Goal: Information Seeking & Learning: Find specific page/section

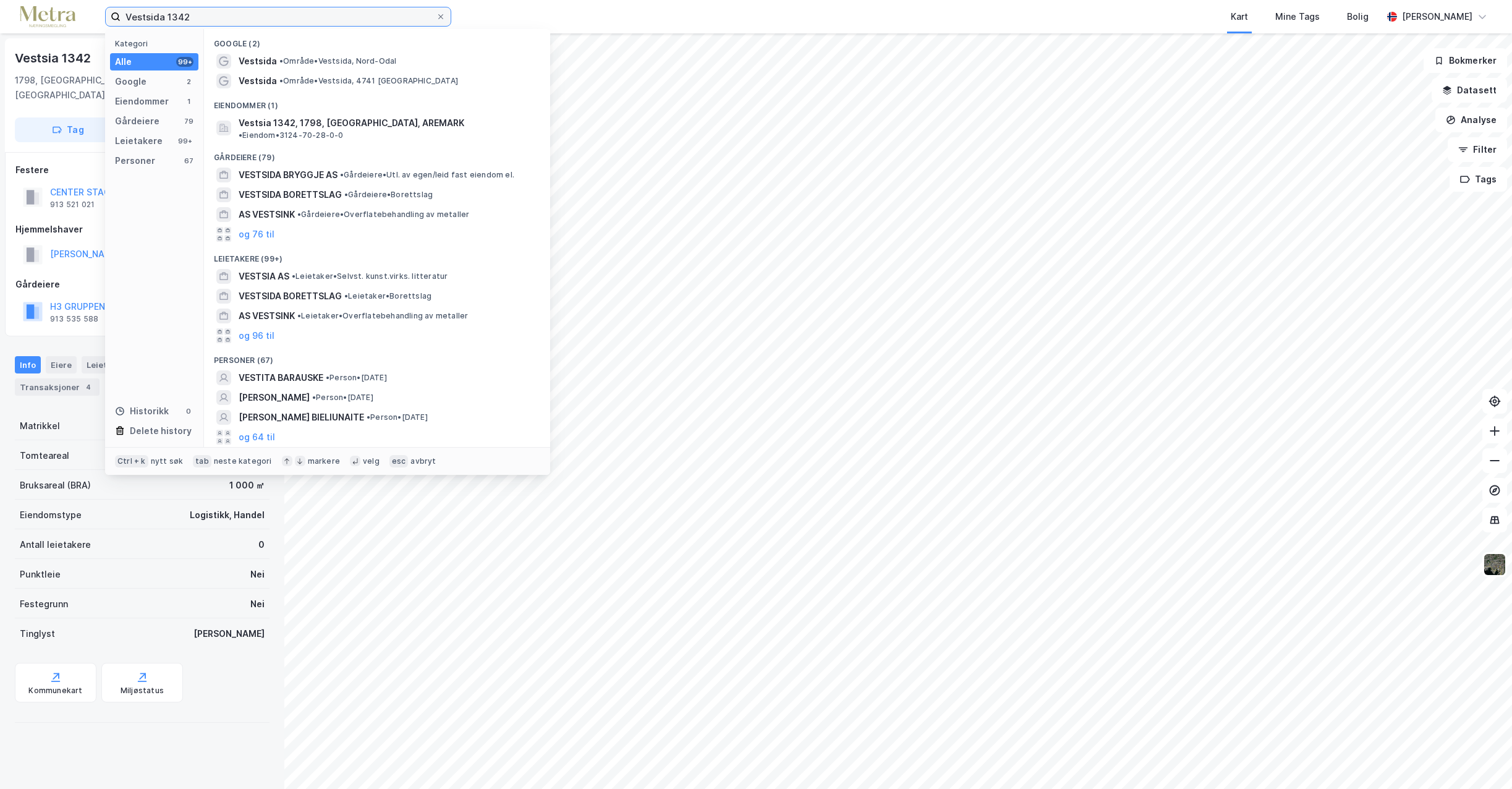
drag, startPoint x: 201, startPoint y: 15, endPoint x: 81, endPoint y: 19, distance: 120.1
click at [81, 19] on div "Vestsida 1342 Kategori Alle 99+ Google 2 Eiendommer 1 Gårdeiere 79 Leietakere 9…" at bounding box center [756, 16] width 1512 height 33
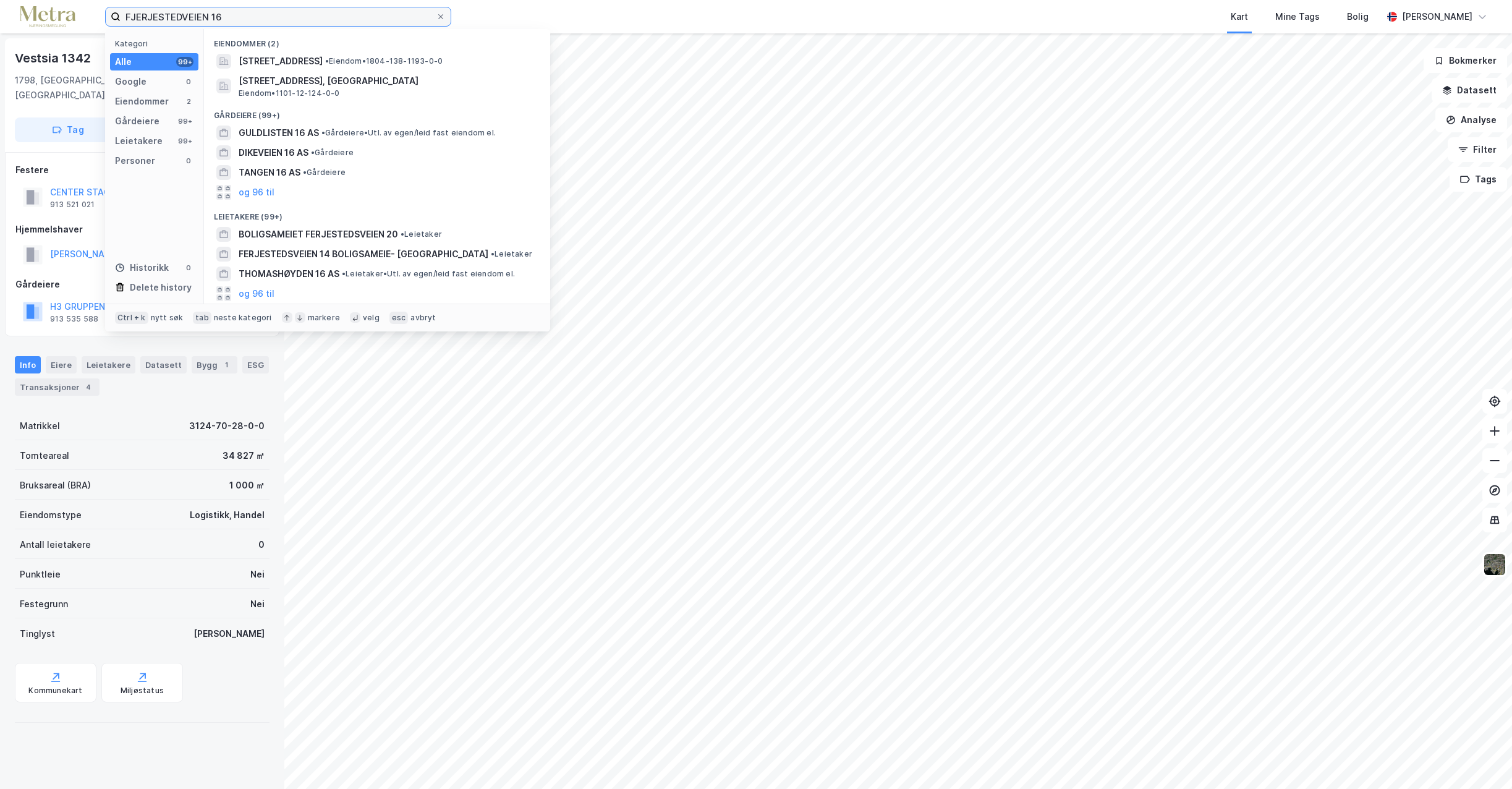
click at [232, 14] on input "FJERJESTEDVEIEN 16" at bounding box center [278, 16] width 315 height 19
type input "FJERJESTEDVEIEN"
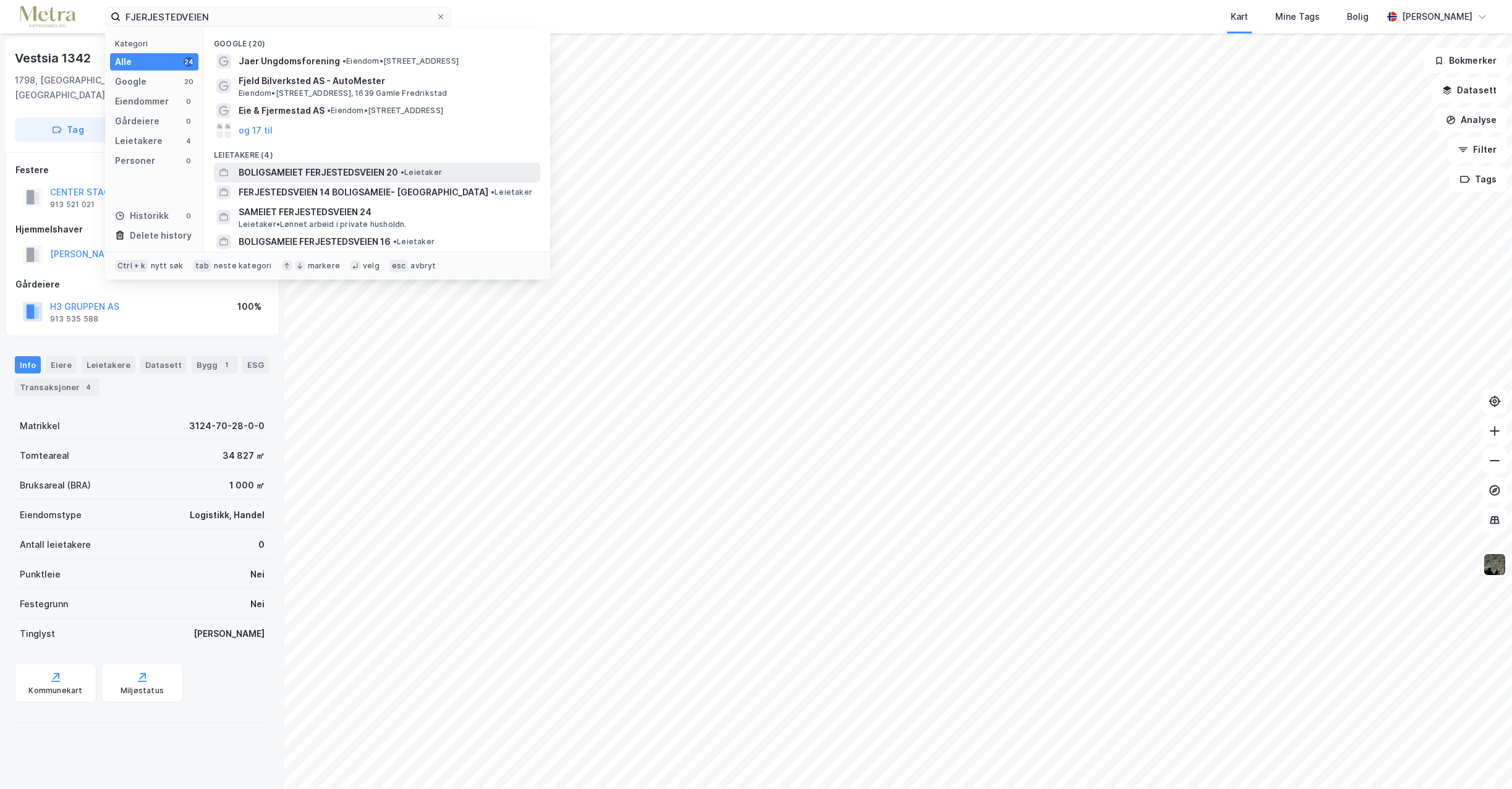
click at [352, 172] on span "BOLIGSAMEIET FERJESTEDSVEIEN 20" at bounding box center [318, 172] width 159 height 15
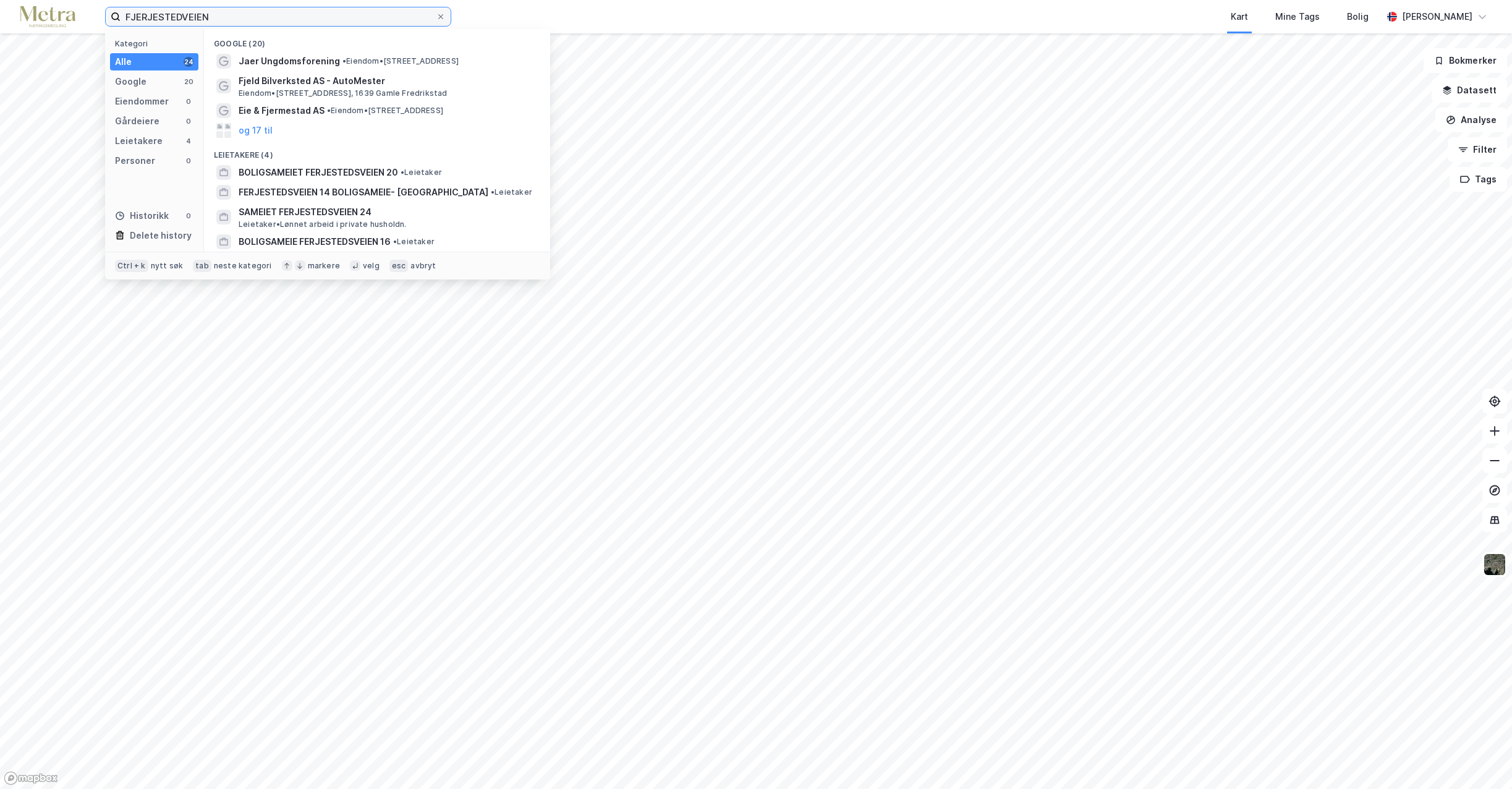
drag, startPoint x: 234, startPoint y: 20, endPoint x: -10, endPoint y: 19, distance: 244.0
click at [0, 19] on html "FJERJESTEDVEIEN Kategori Alle 24 Google 20 Eiendommer 0 Gårdeiere 0 Leietakere …" at bounding box center [756, 394] width 1512 height 789
click at [143, 84] on div "Google" at bounding box center [130, 81] width 31 height 15
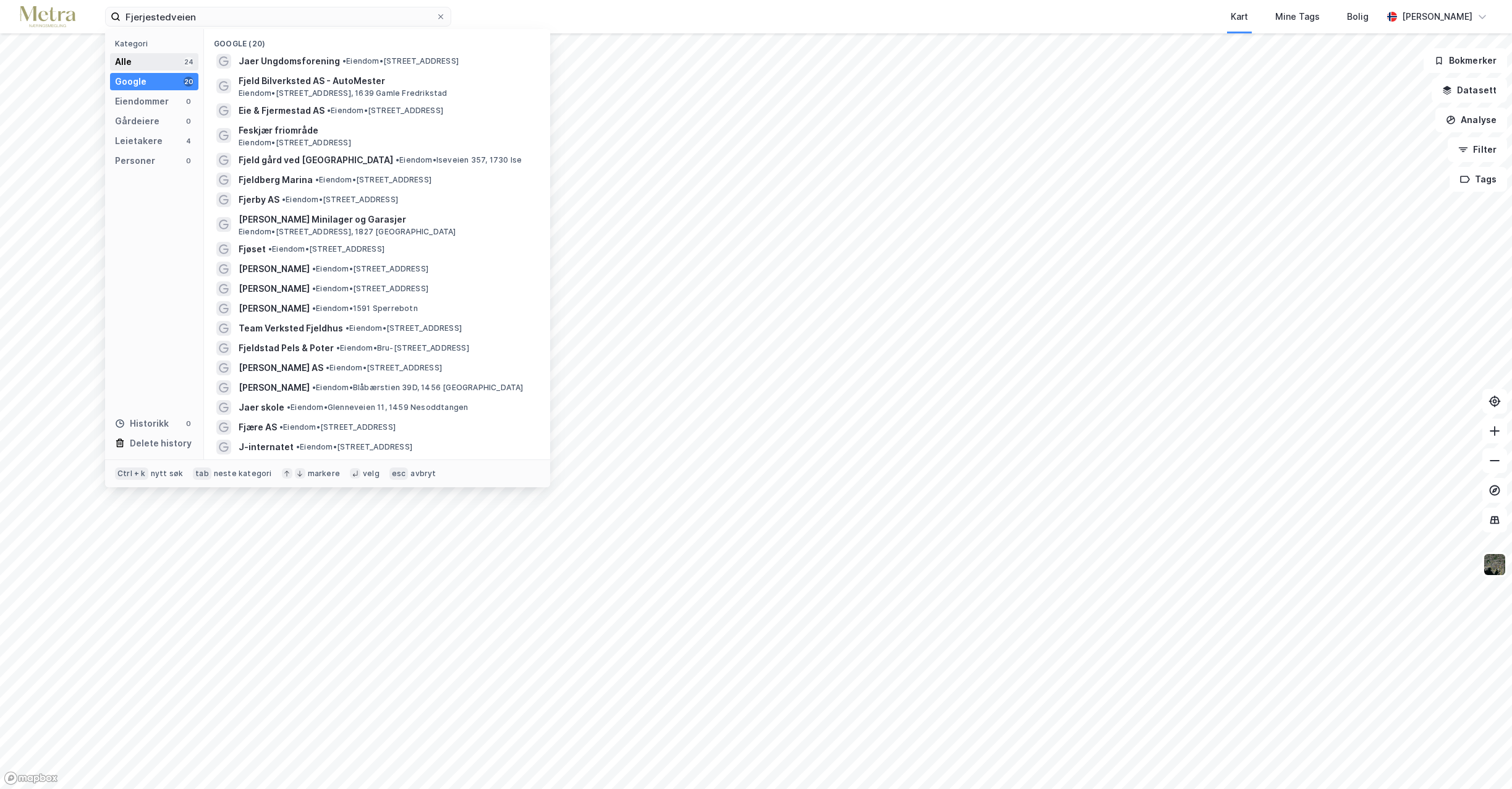
click at [126, 62] on div "Alle" at bounding box center [123, 62] width 17 height 15
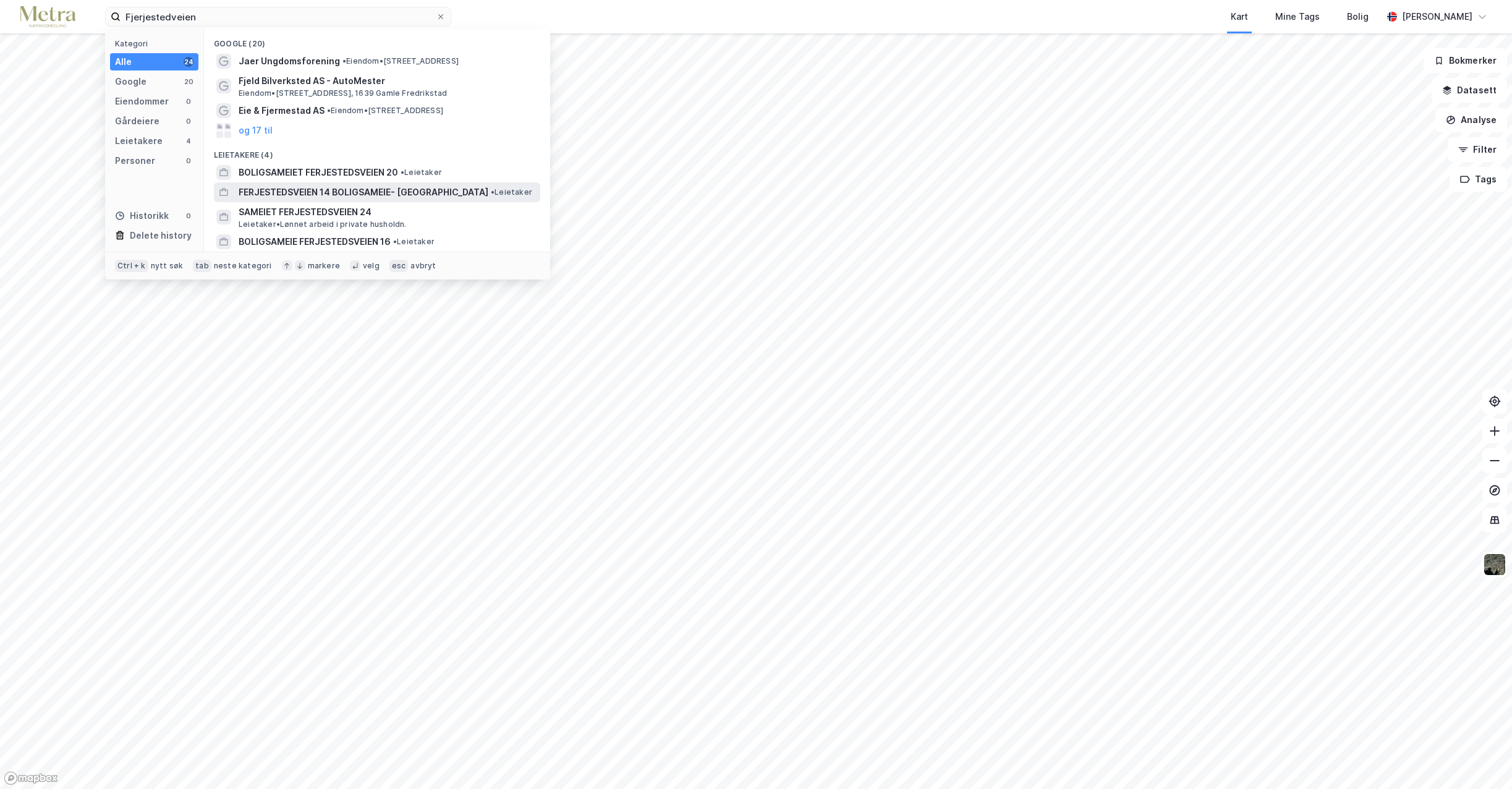
click at [362, 189] on span "FERJESTEDSVEIEN 14 BOLIGSAMEIE- [GEOGRAPHIC_DATA]" at bounding box center [363, 192] width 250 height 15
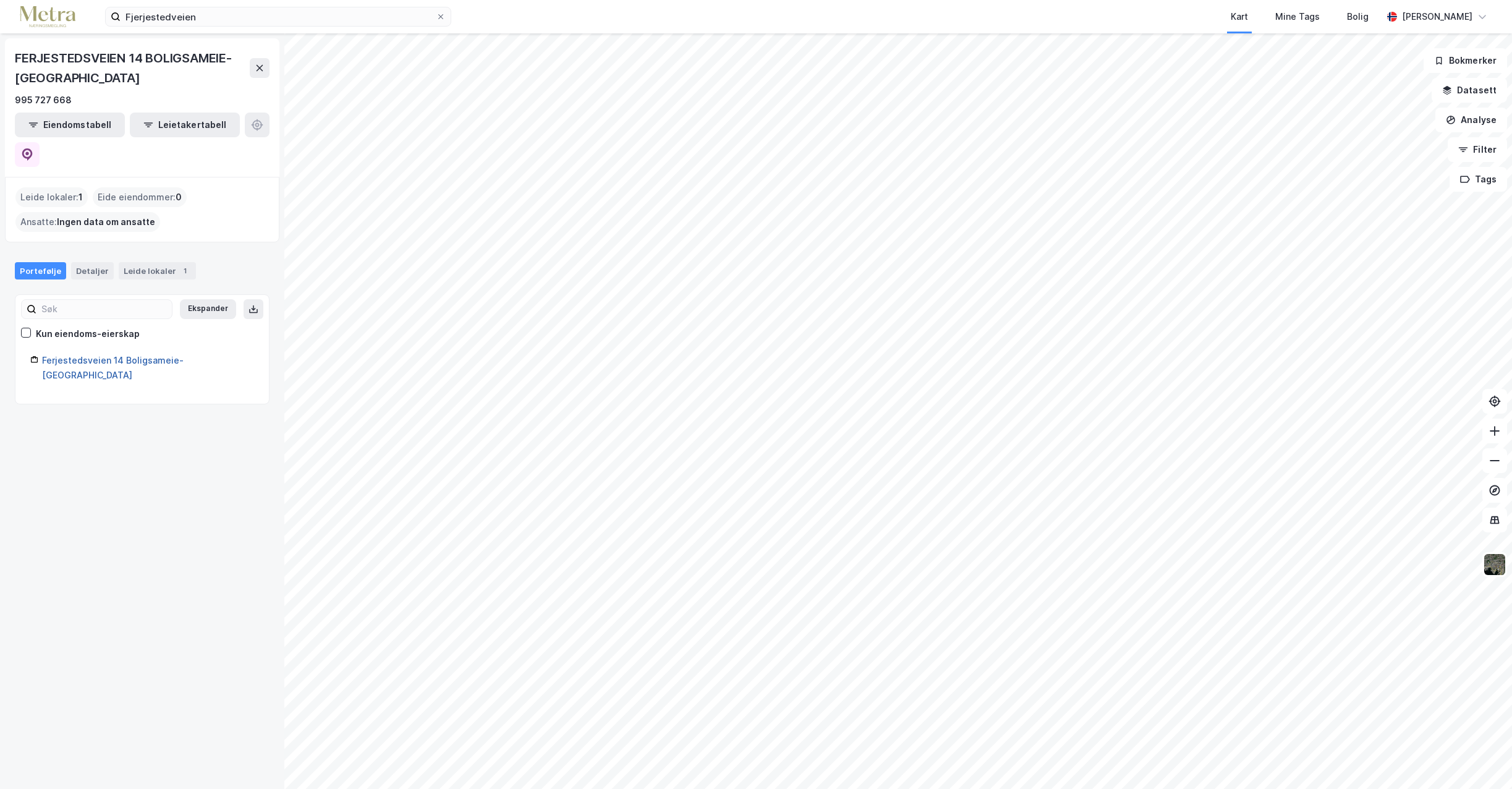
click at [129, 355] on link "Ferjestedsveien 14 Boligsameie- [GEOGRAPHIC_DATA]" at bounding box center [113, 367] width 142 height 25
click at [102, 355] on link "Ferjestedsveien 14 Boligsameie- [GEOGRAPHIC_DATA]" at bounding box center [113, 367] width 142 height 25
click at [50, 17] on img at bounding box center [48, 17] width 56 height 22
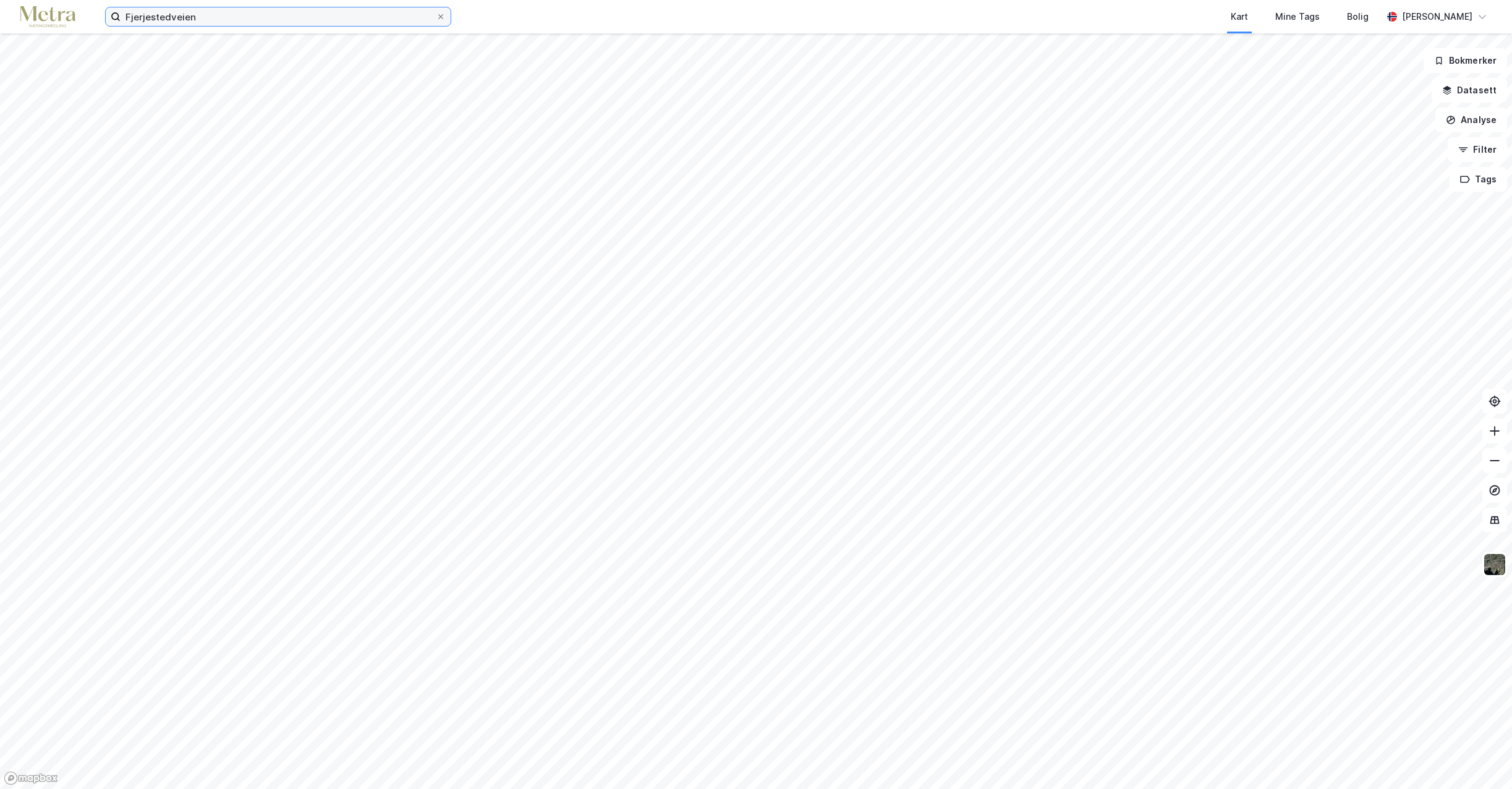
click at [284, 14] on input "Fjerjestedveien" at bounding box center [278, 16] width 315 height 19
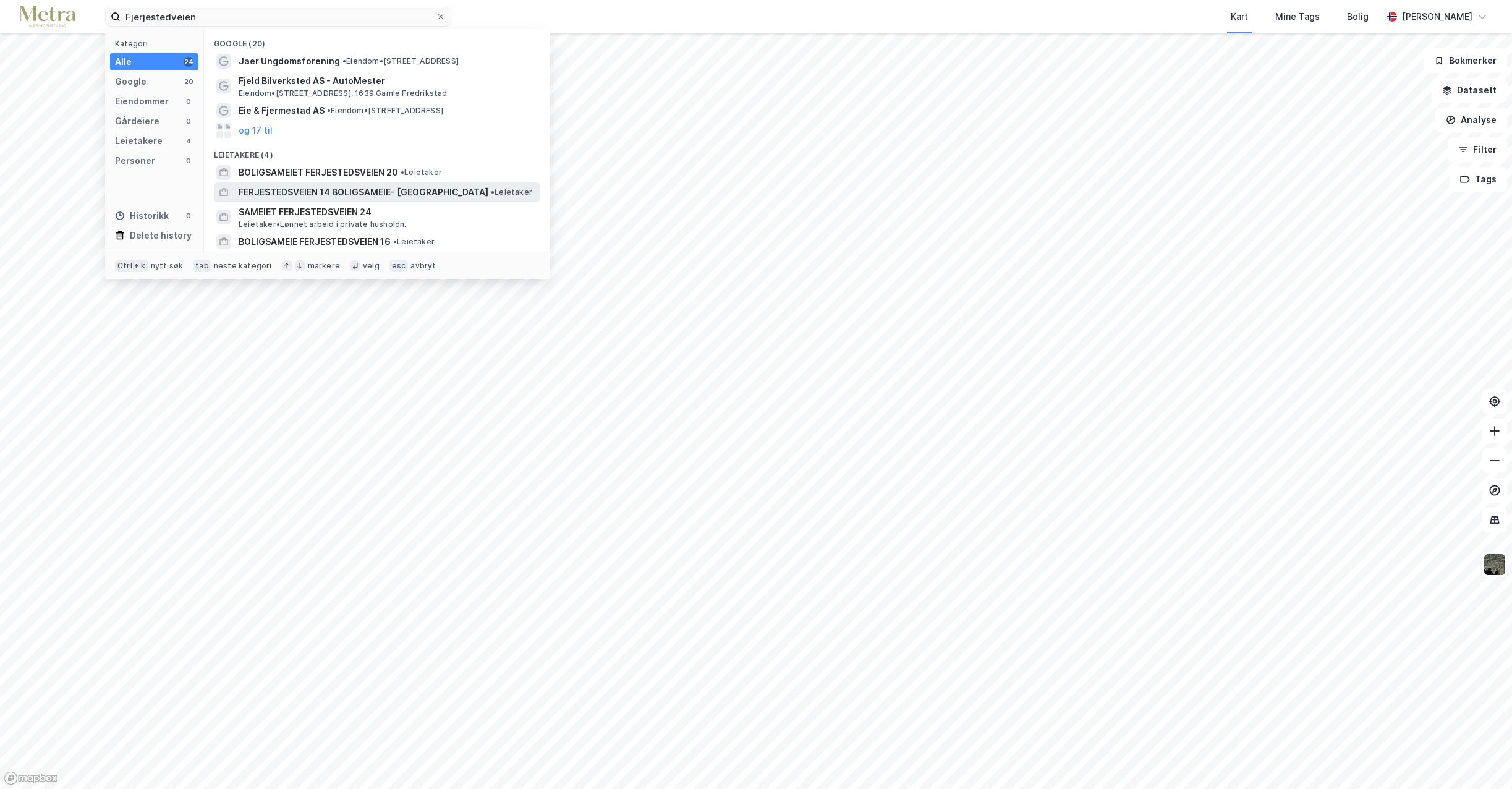
click at [271, 194] on span "FERJESTEDSVEIEN 14 BOLIGSAMEIE- [GEOGRAPHIC_DATA]" at bounding box center [363, 192] width 250 height 15
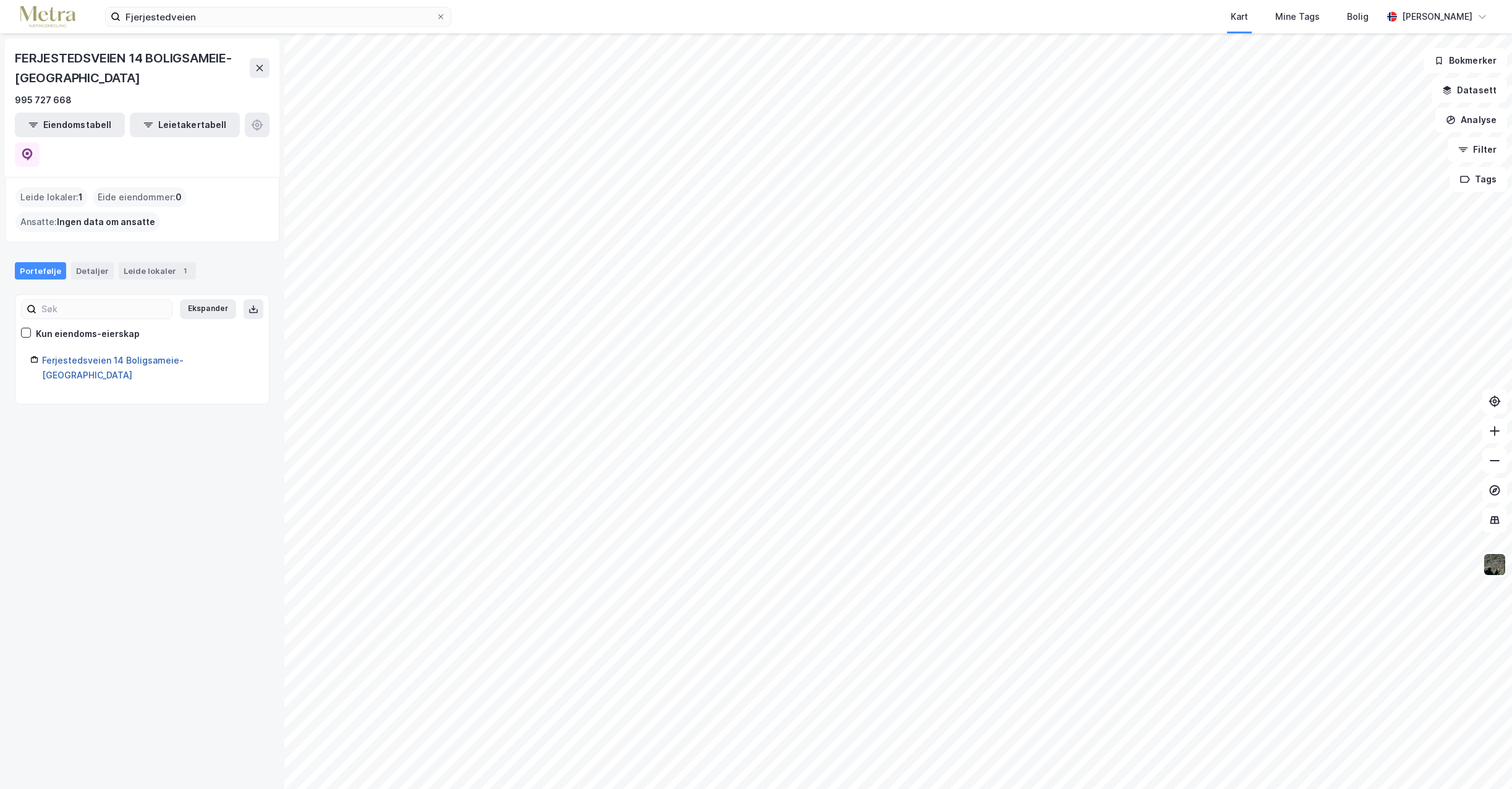
click at [93, 355] on link "Ferjestedsveien 14 Boligsameie- [GEOGRAPHIC_DATA]" at bounding box center [113, 367] width 142 height 25
click at [76, 262] on div "Detaljer" at bounding box center [92, 270] width 43 height 17
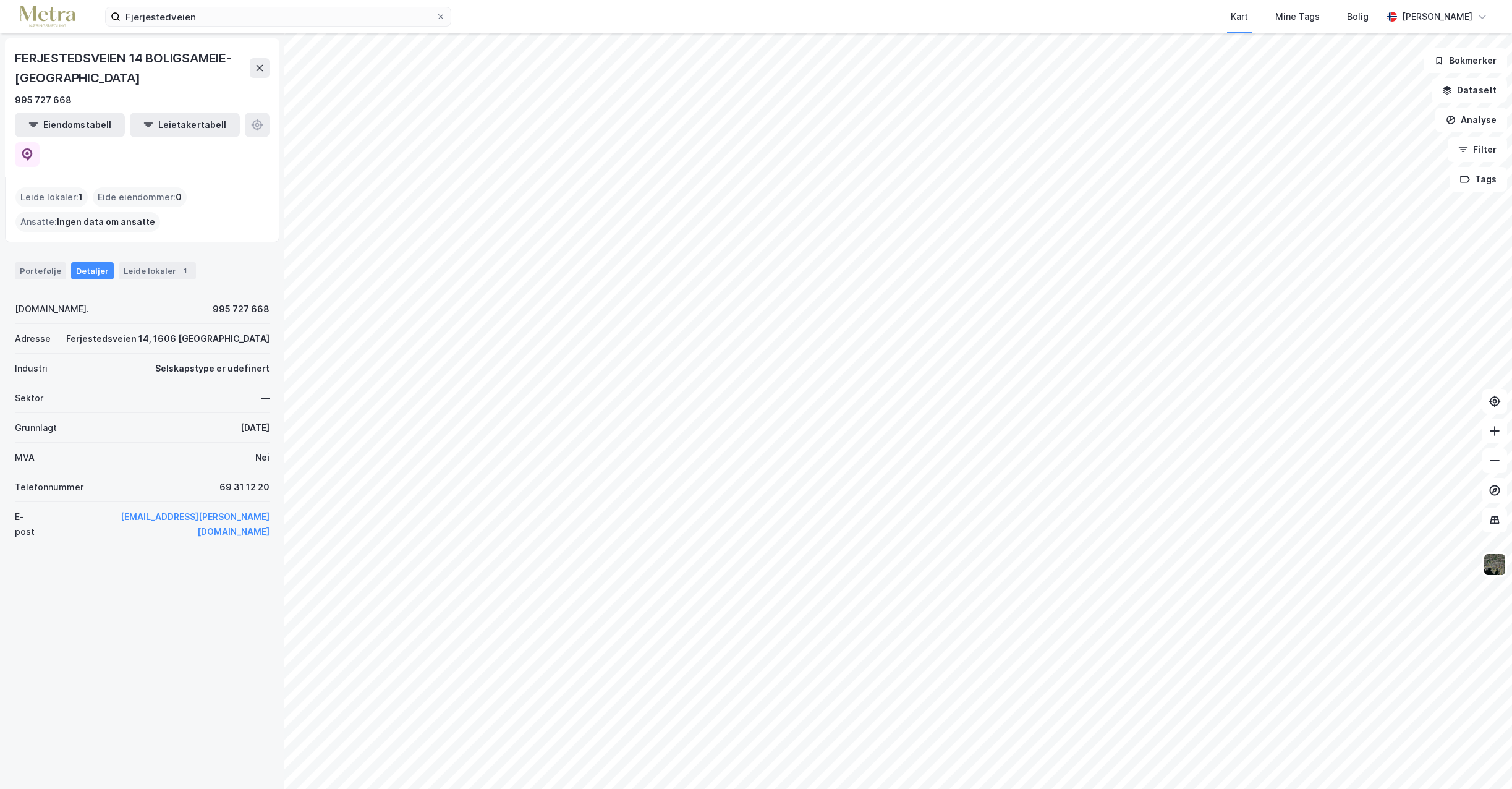
click at [144, 331] on div "Ferjestedsveien 14, 1606 [GEOGRAPHIC_DATA]" at bounding box center [168, 338] width 203 height 15
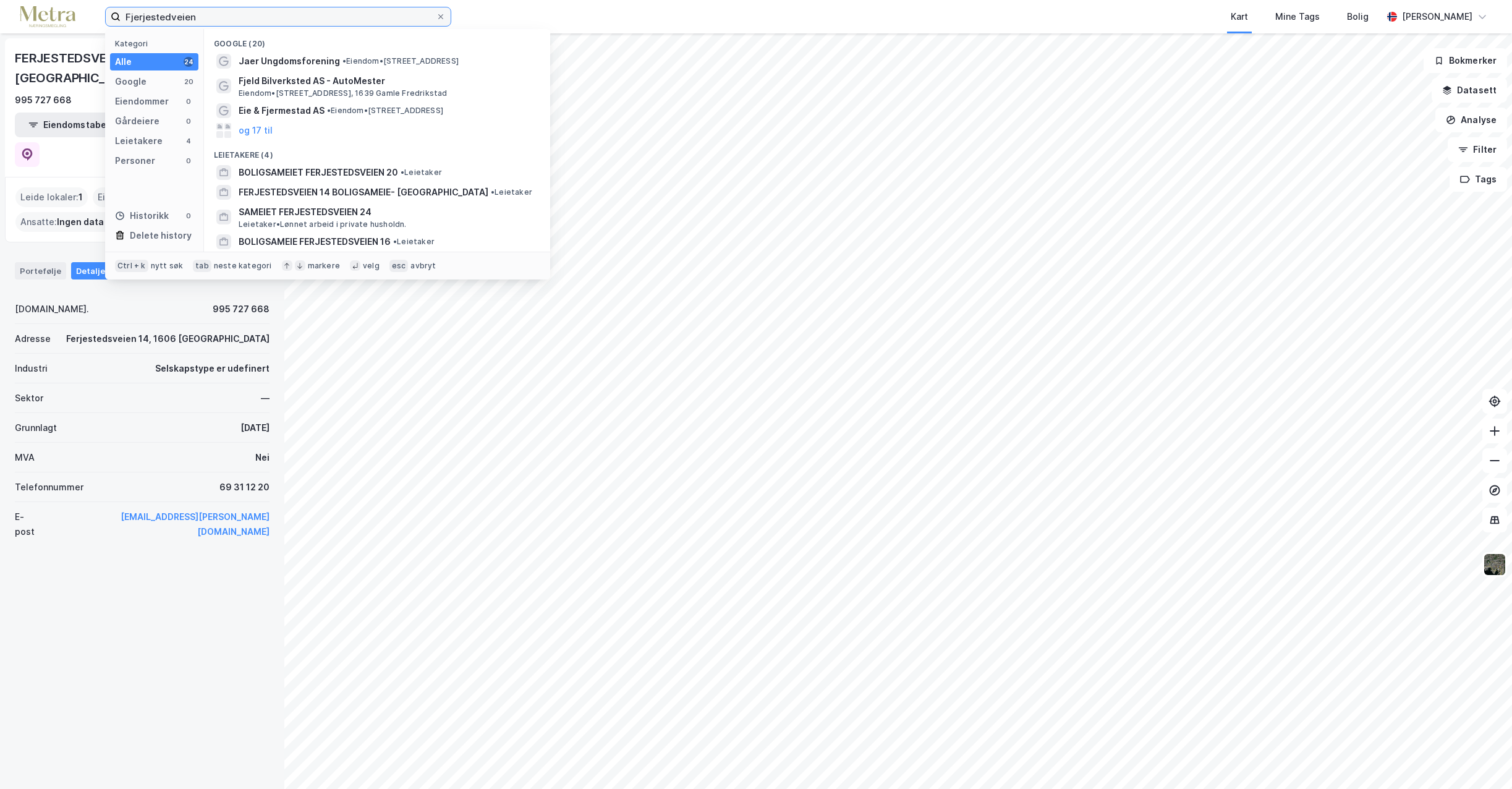
click at [213, 19] on input "Fjerjestedveien" at bounding box center [278, 16] width 315 height 19
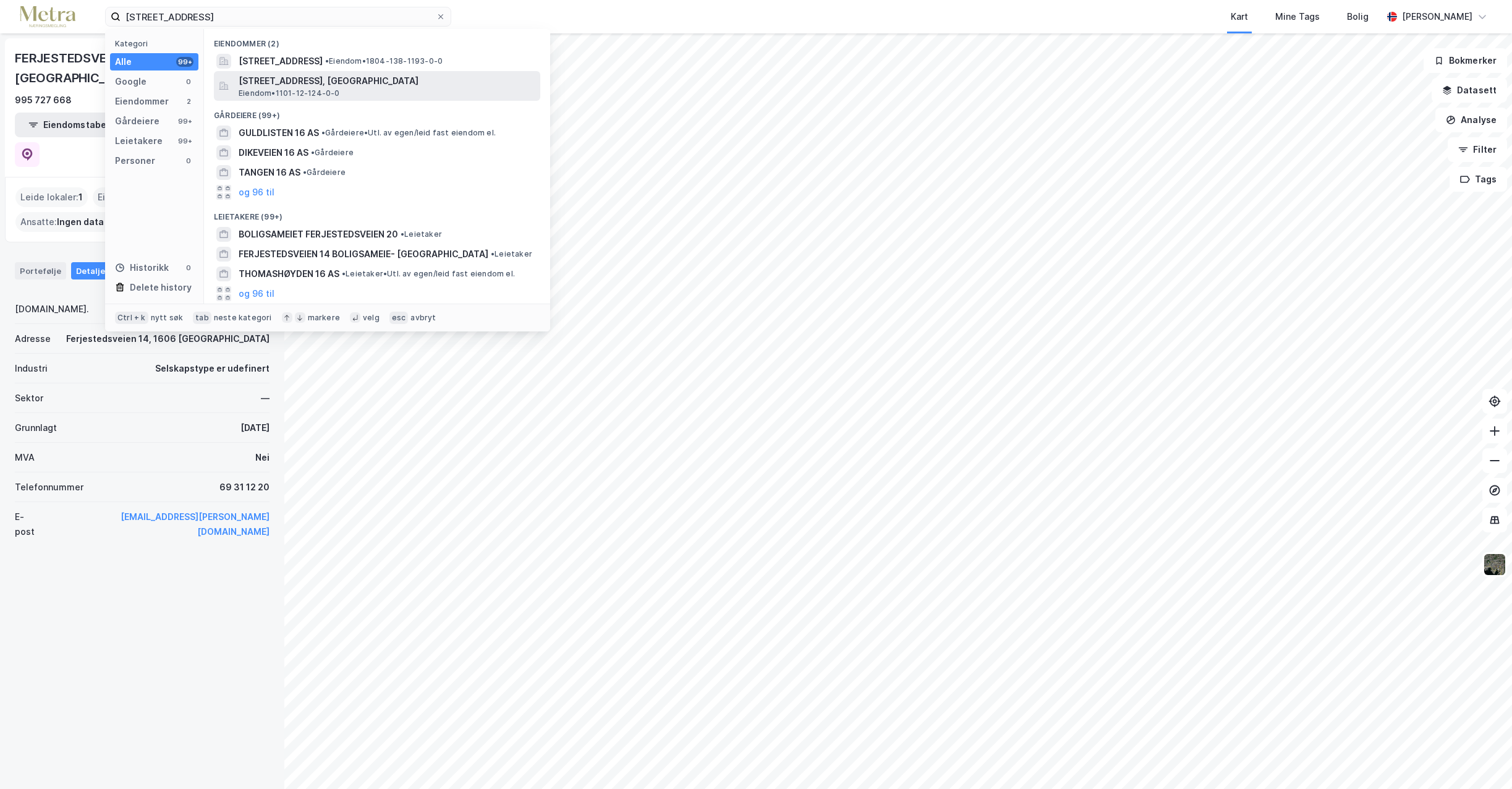
click at [274, 84] on span "[STREET_ADDRESS], [GEOGRAPHIC_DATA]" at bounding box center [387, 81] width 296 height 15
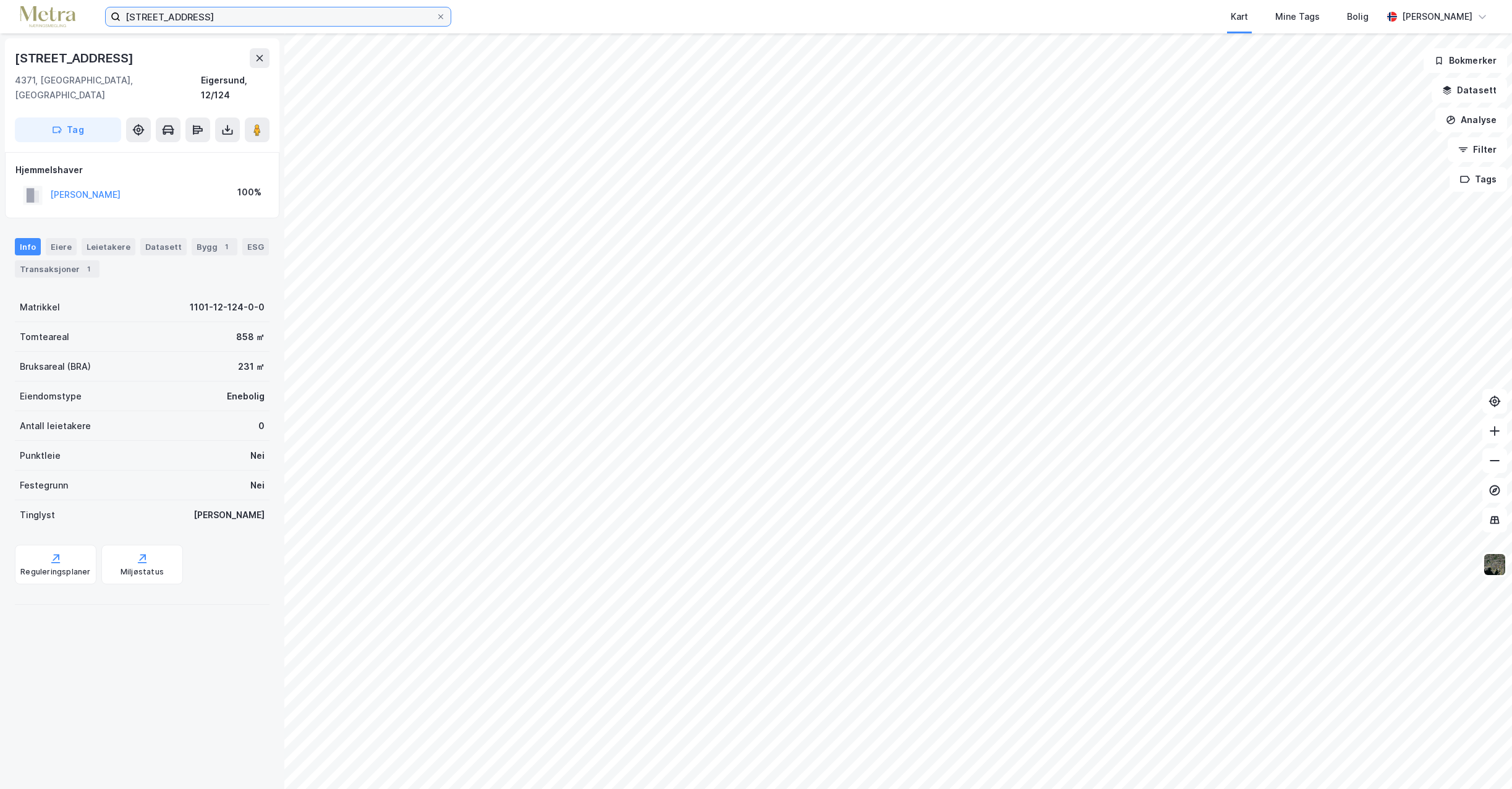
click at [247, 20] on input "[STREET_ADDRESS]" at bounding box center [278, 16] width 315 height 19
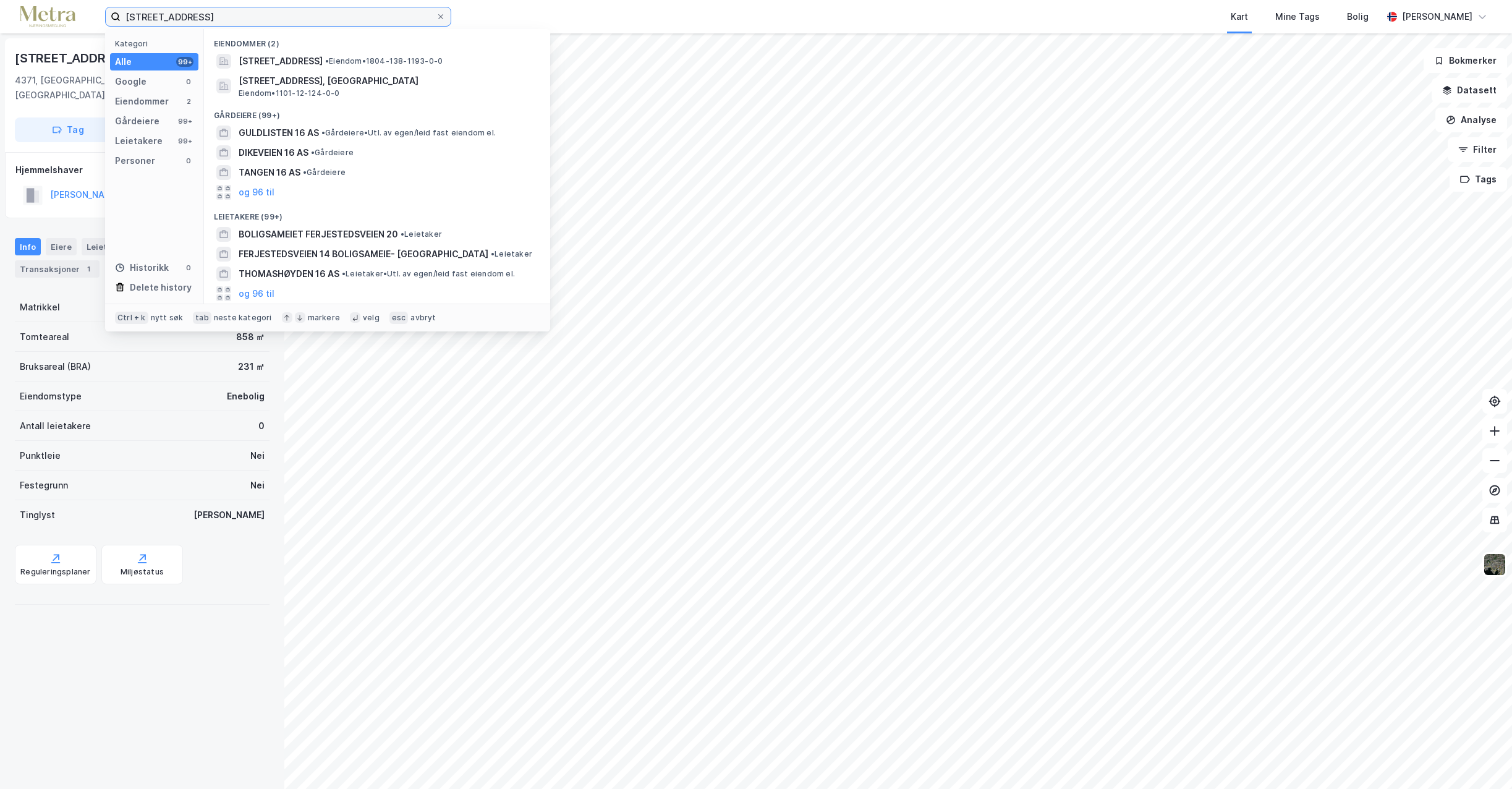
type input "[STREET_ADDRESS]"
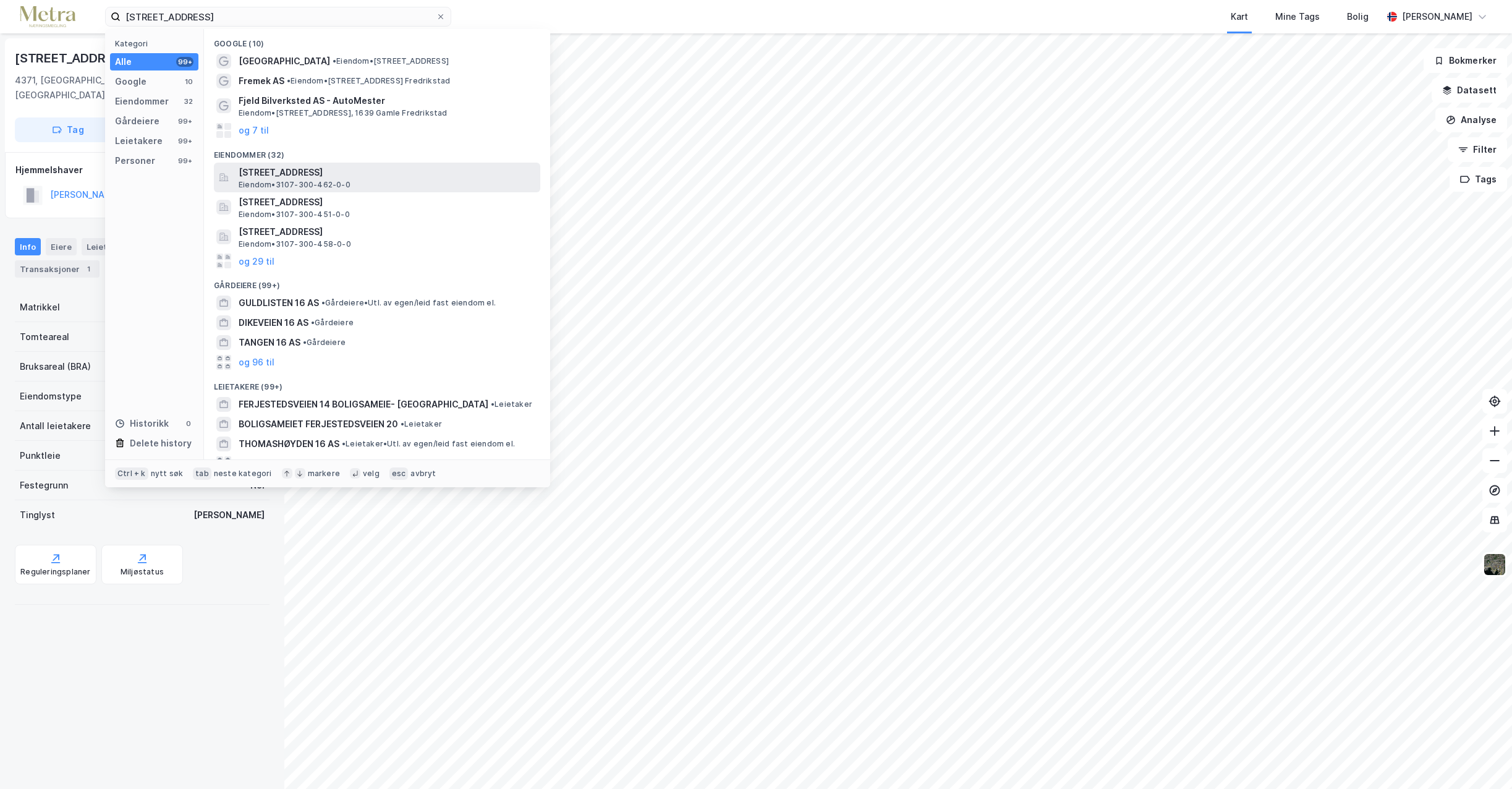
click at [383, 181] on div "Ferjestedsveien 16, 1606, [GEOGRAPHIC_DATA], [GEOGRAPHIC_DATA] Eiendom • 3107-3…" at bounding box center [387, 177] width 299 height 25
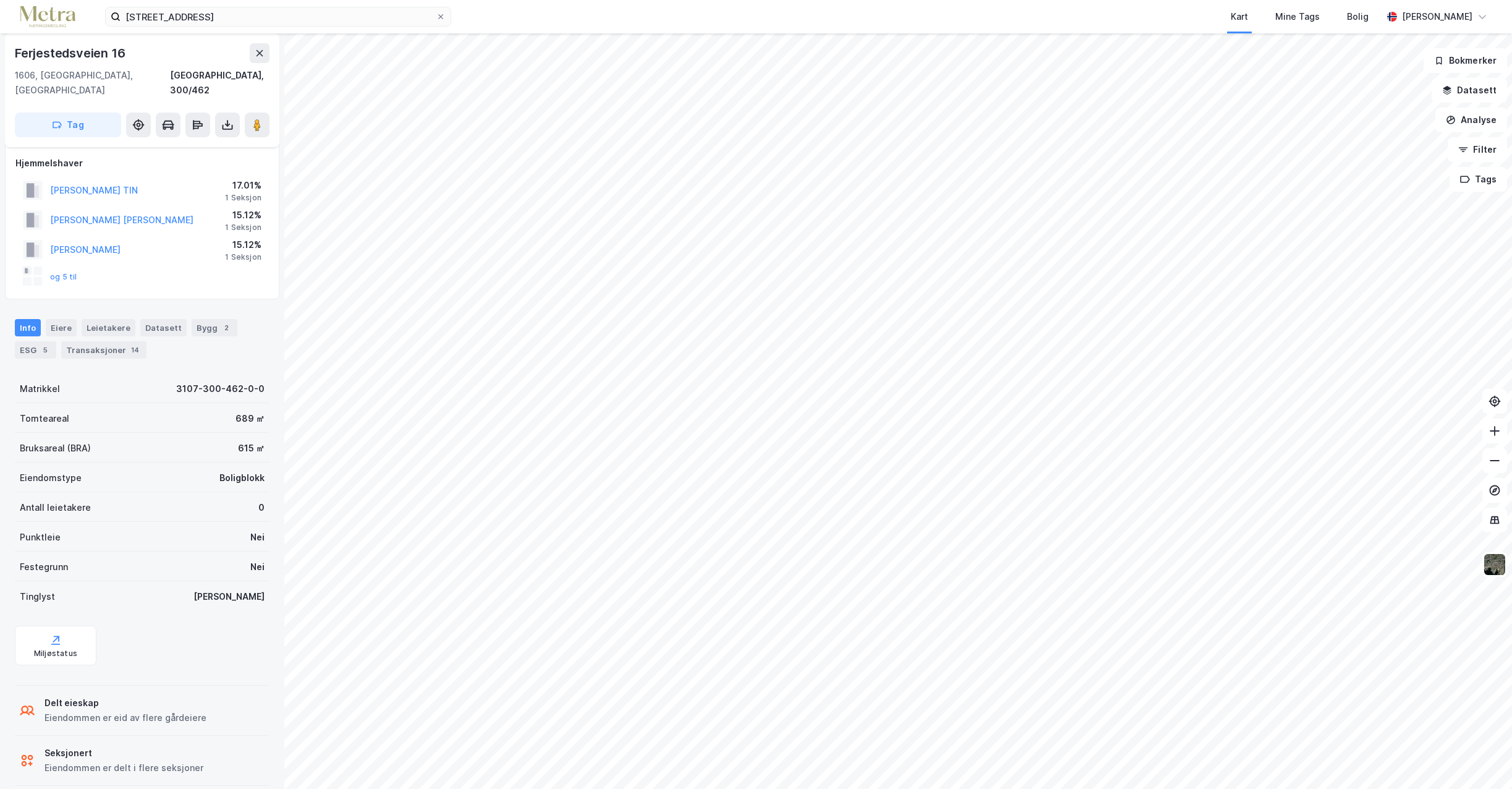
scroll to position [9, 0]
click at [0, 0] on button "og 5 til" at bounding box center [0, 0] width 0 height 0
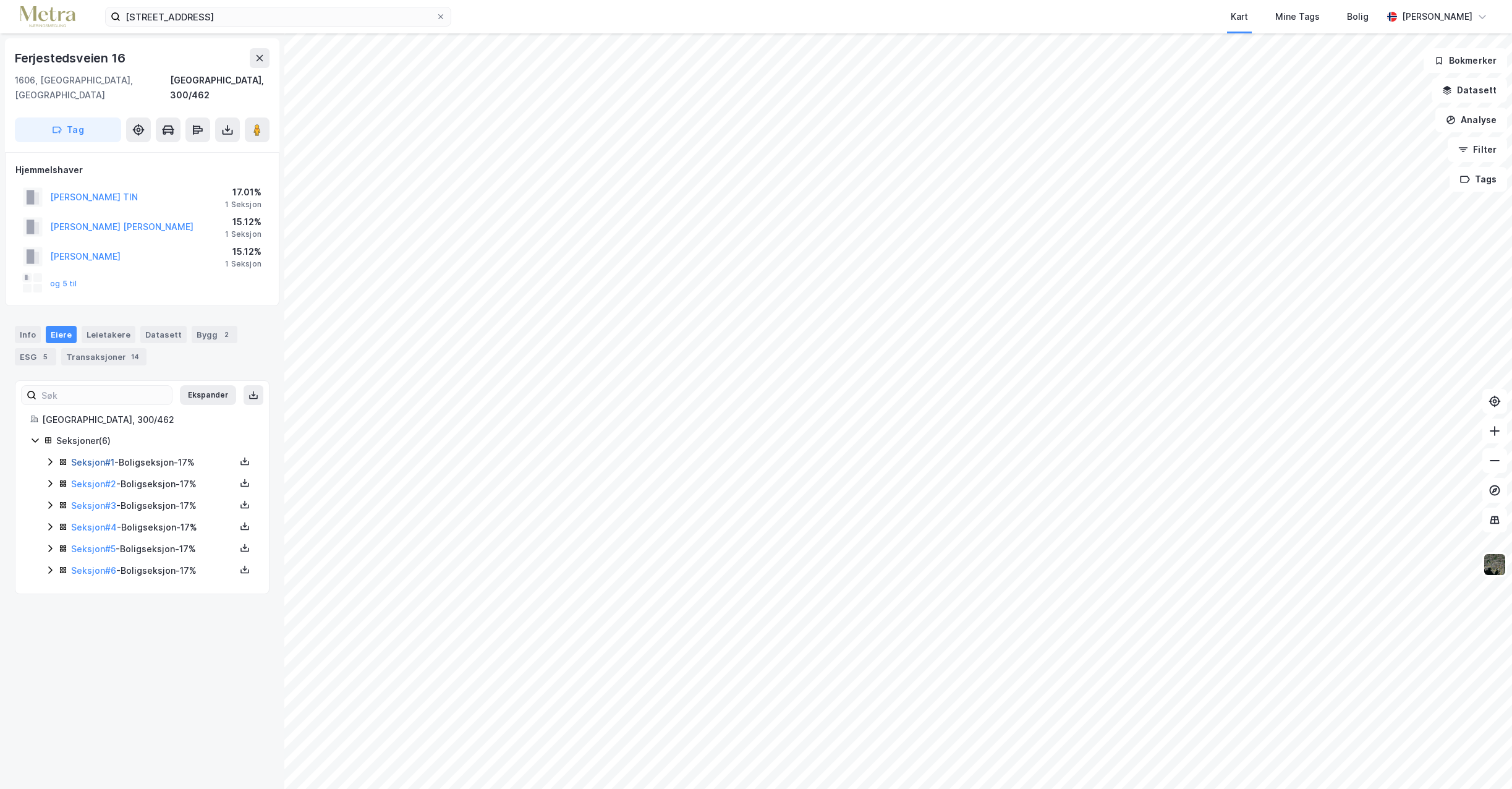
click at [90, 457] on link "Seksjon # 1" at bounding box center [93, 462] width 43 height 10
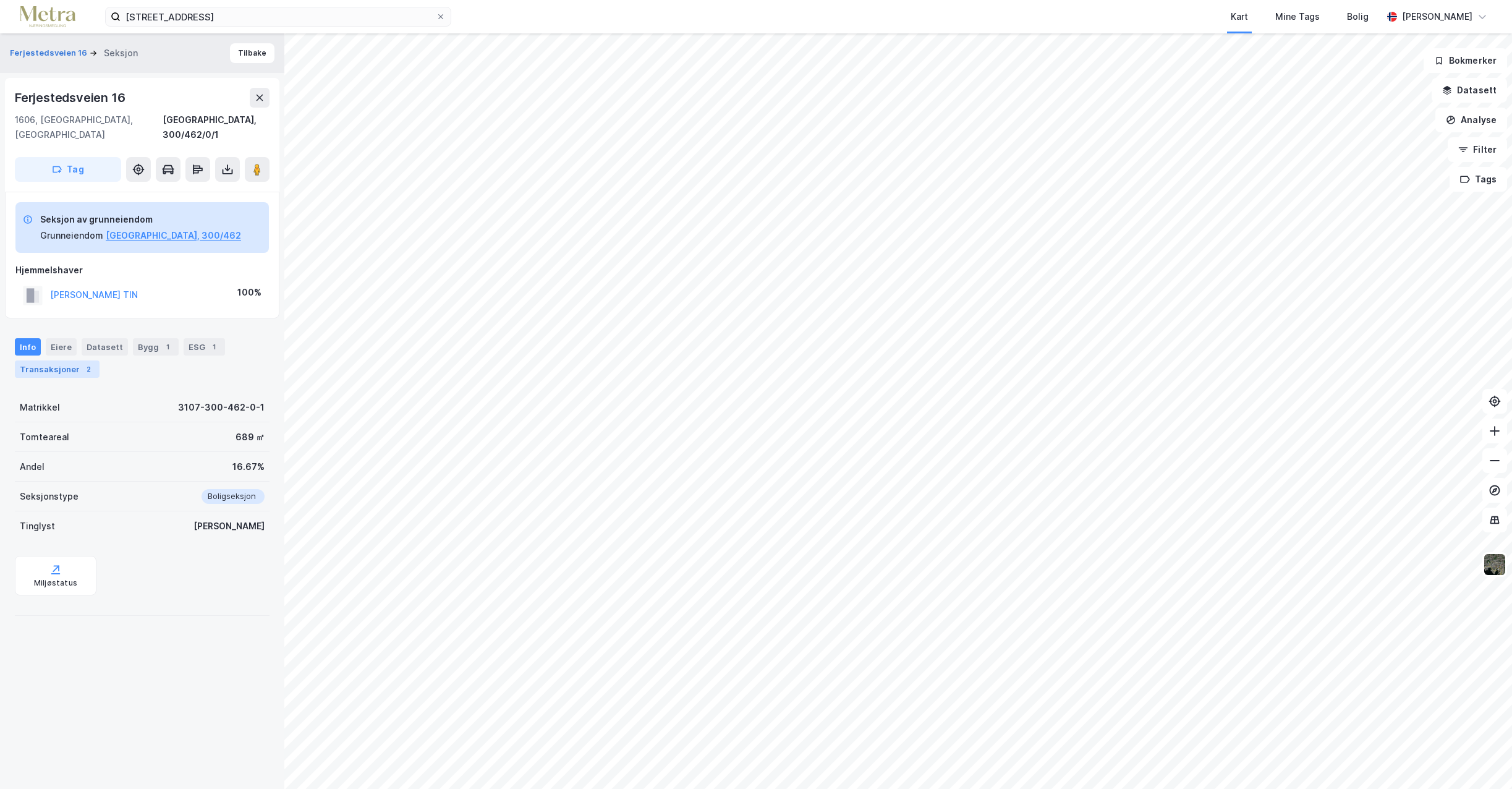
click at [52, 360] on div "Transaksjoner 2" at bounding box center [56, 368] width 85 height 17
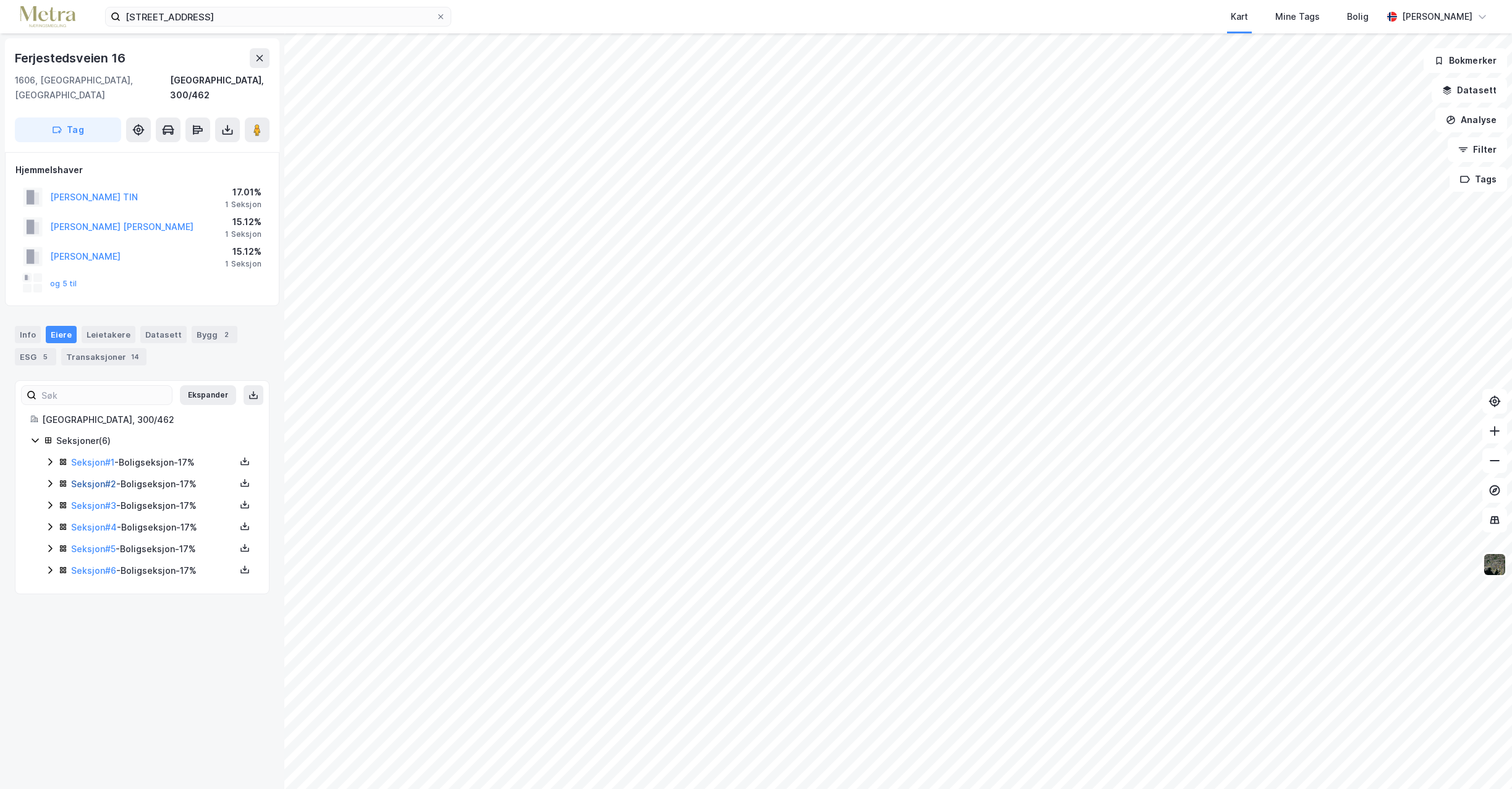
click at [81, 479] on link "Seksjon # 2" at bounding box center [93, 484] width 45 height 10
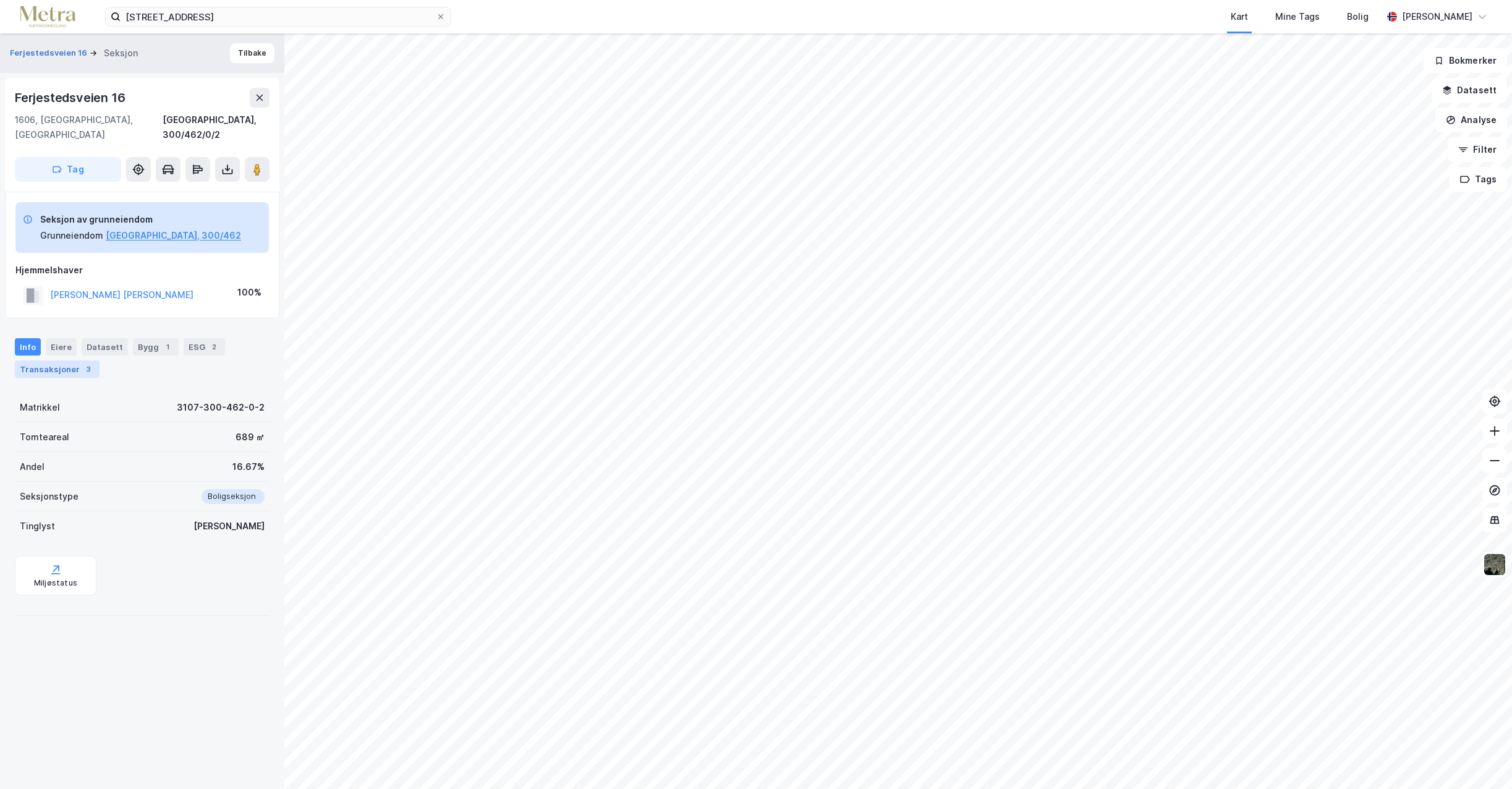
click at [55, 360] on div "Transaksjoner 3" at bounding box center [56, 368] width 85 height 17
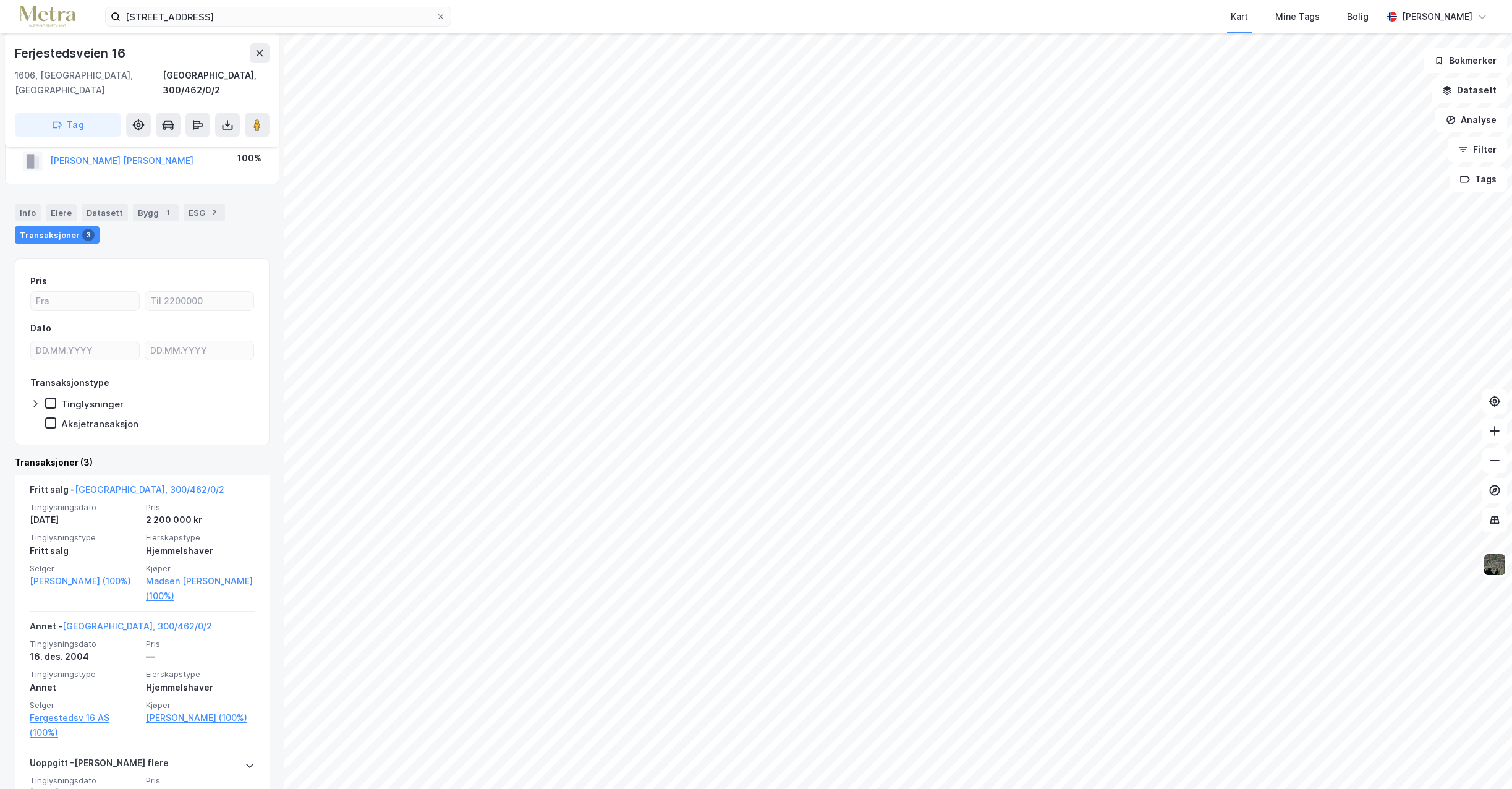
scroll to position [106, 0]
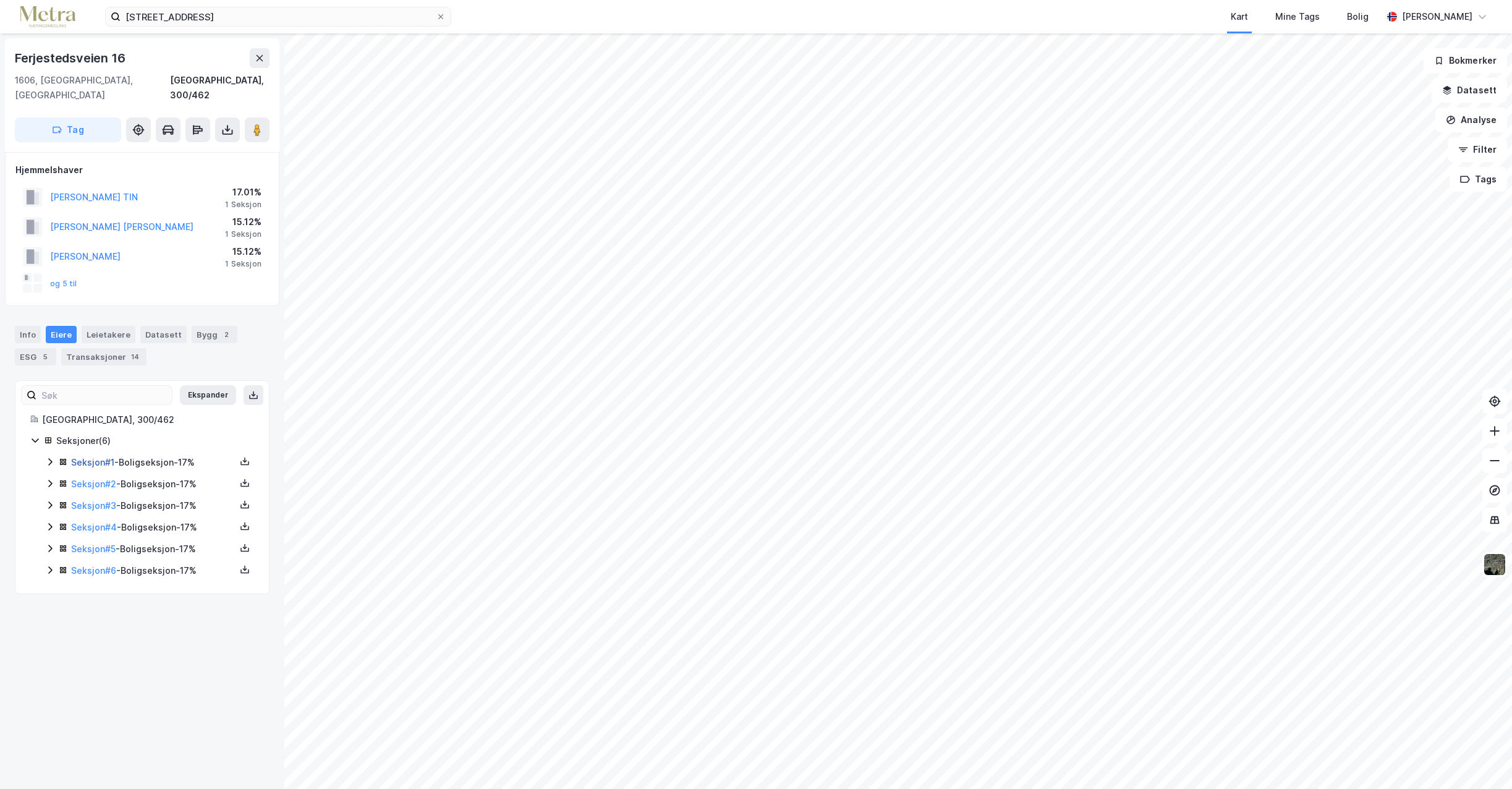
click at [87, 457] on link "Seksjon # 1" at bounding box center [93, 462] width 43 height 10
click at [94, 479] on link "Seksjon # 2" at bounding box center [93, 484] width 45 height 10
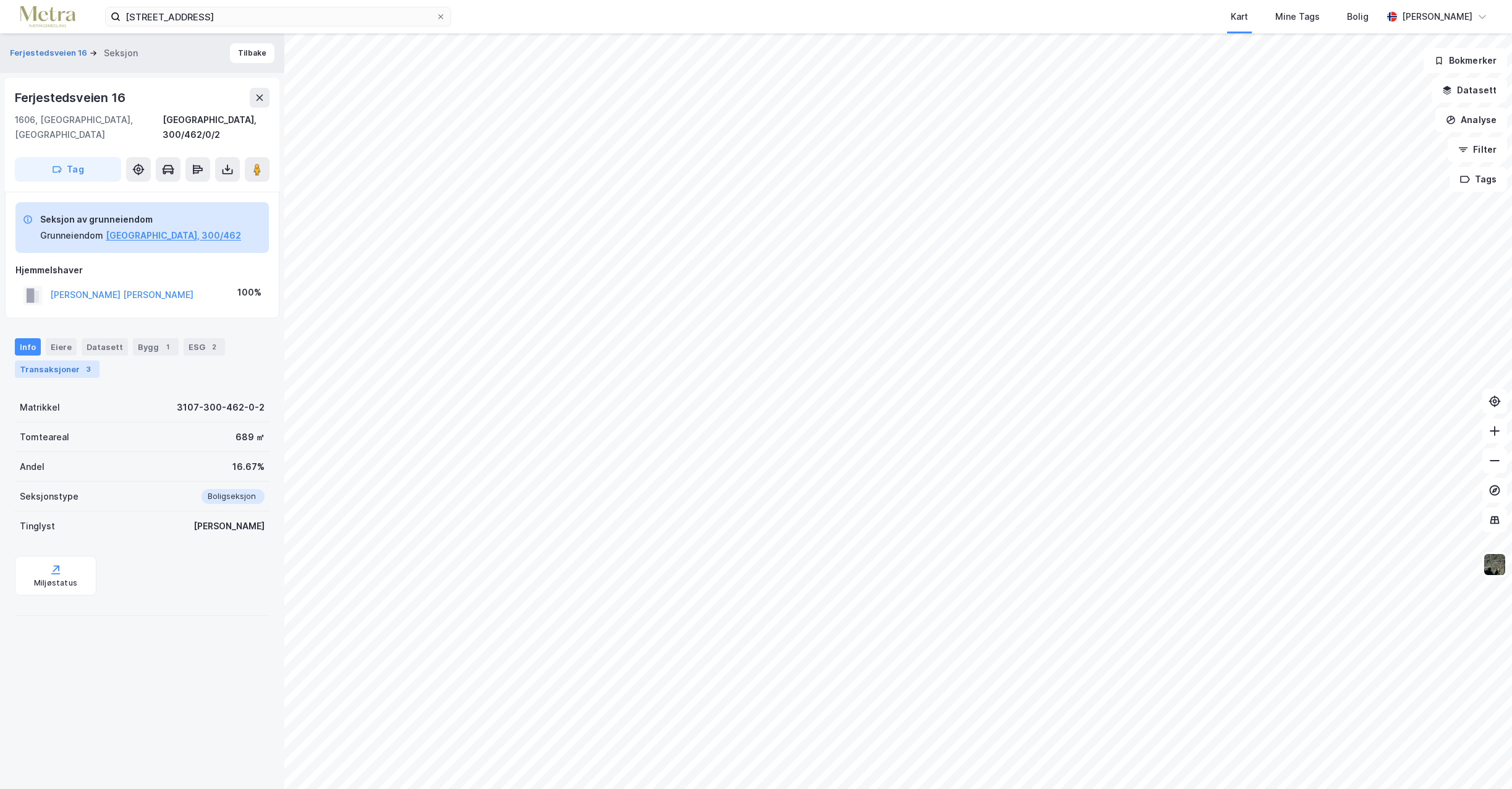
click at [51, 360] on div "Transaksjoner 3" at bounding box center [56, 368] width 85 height 17
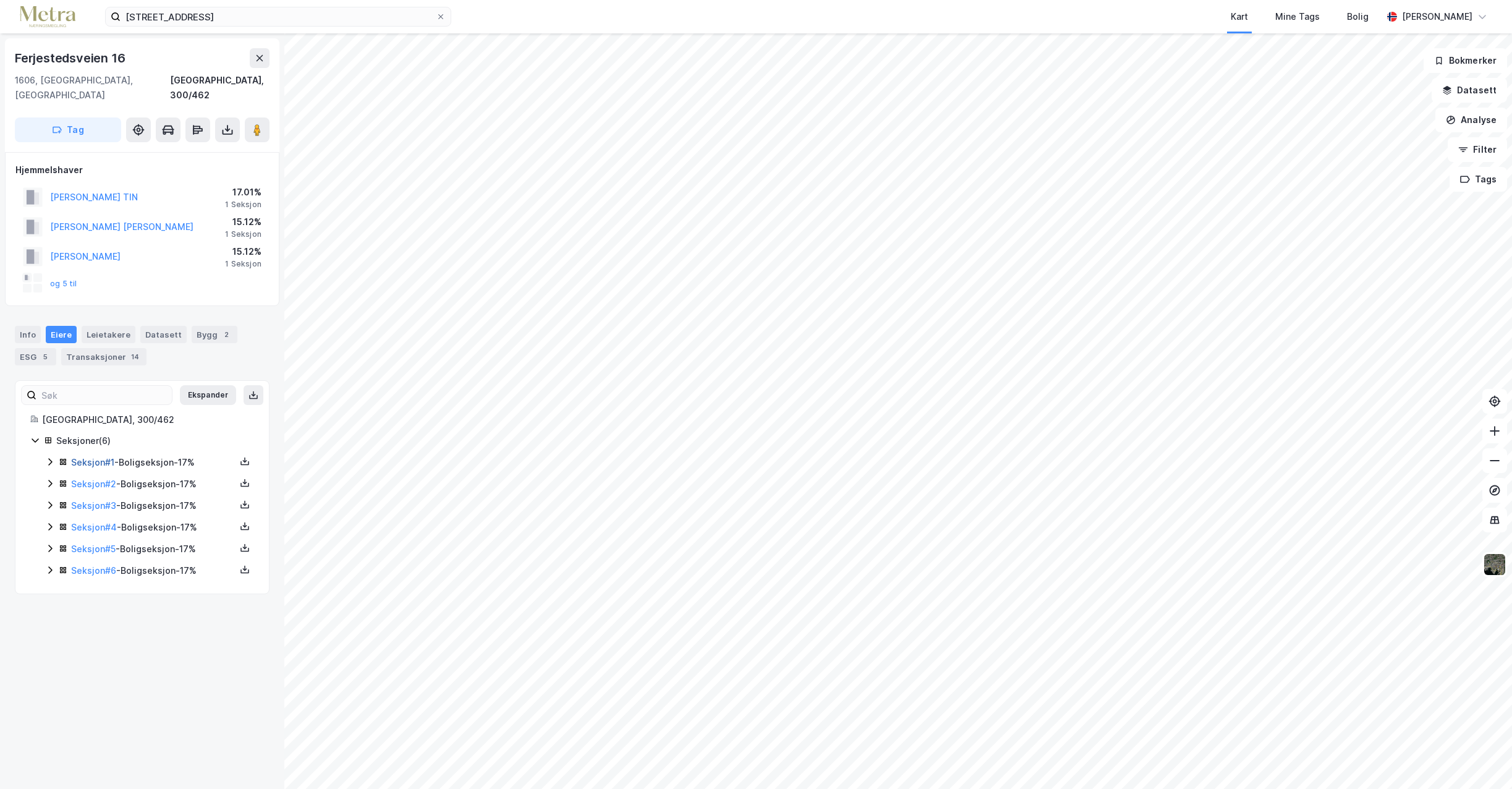
click at [93, 457] on link "Seksjon # 1" at bounding box center [93, 462] width 43 height 10
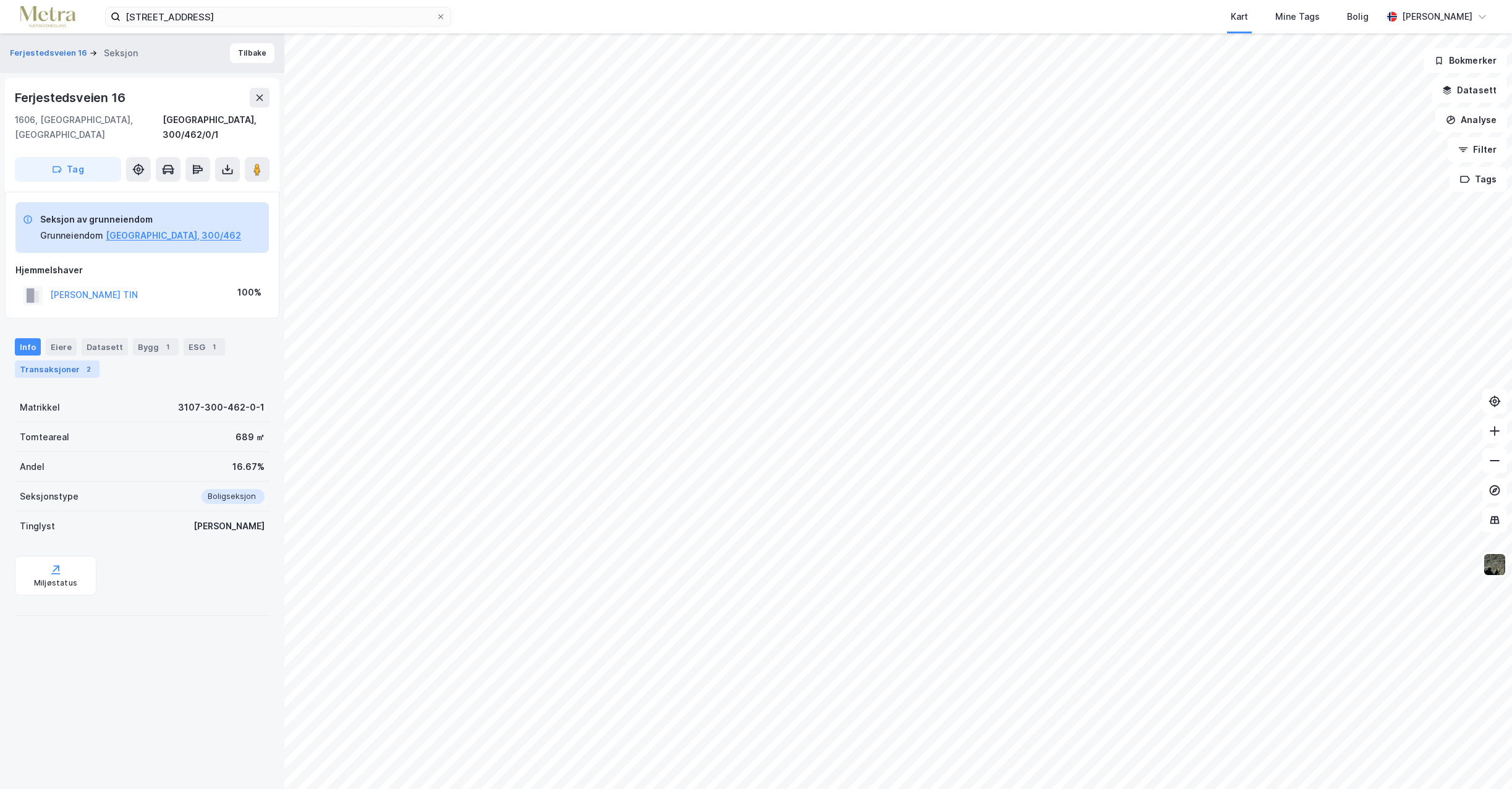
click at [65, 360] on div "Transaksjoner 2" at bounding box center [56, 368] width 85 height 17
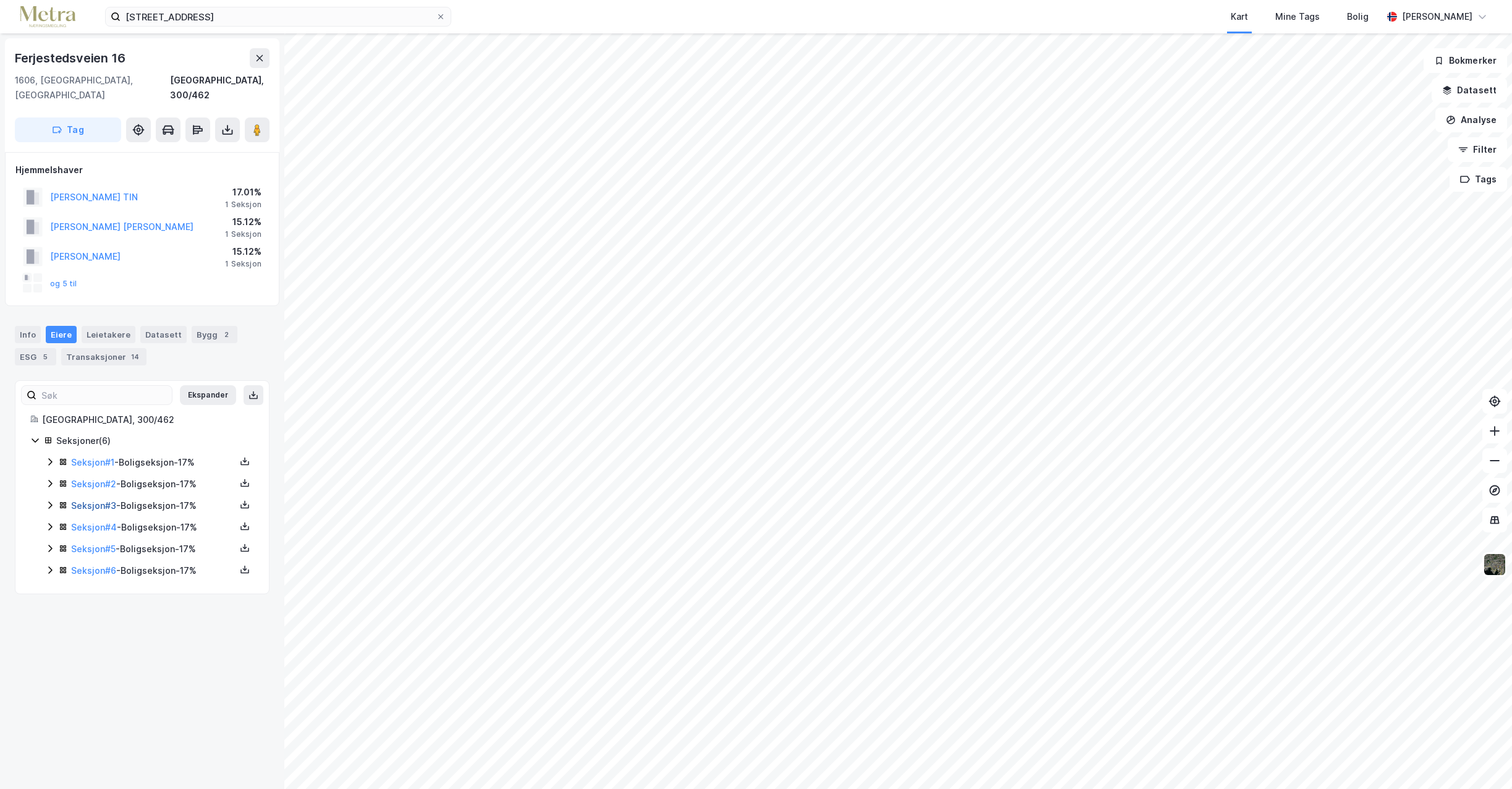
click at [87, 500] on link "Seksjon # 3" at bounding box center [93, 505] width 45 height 10
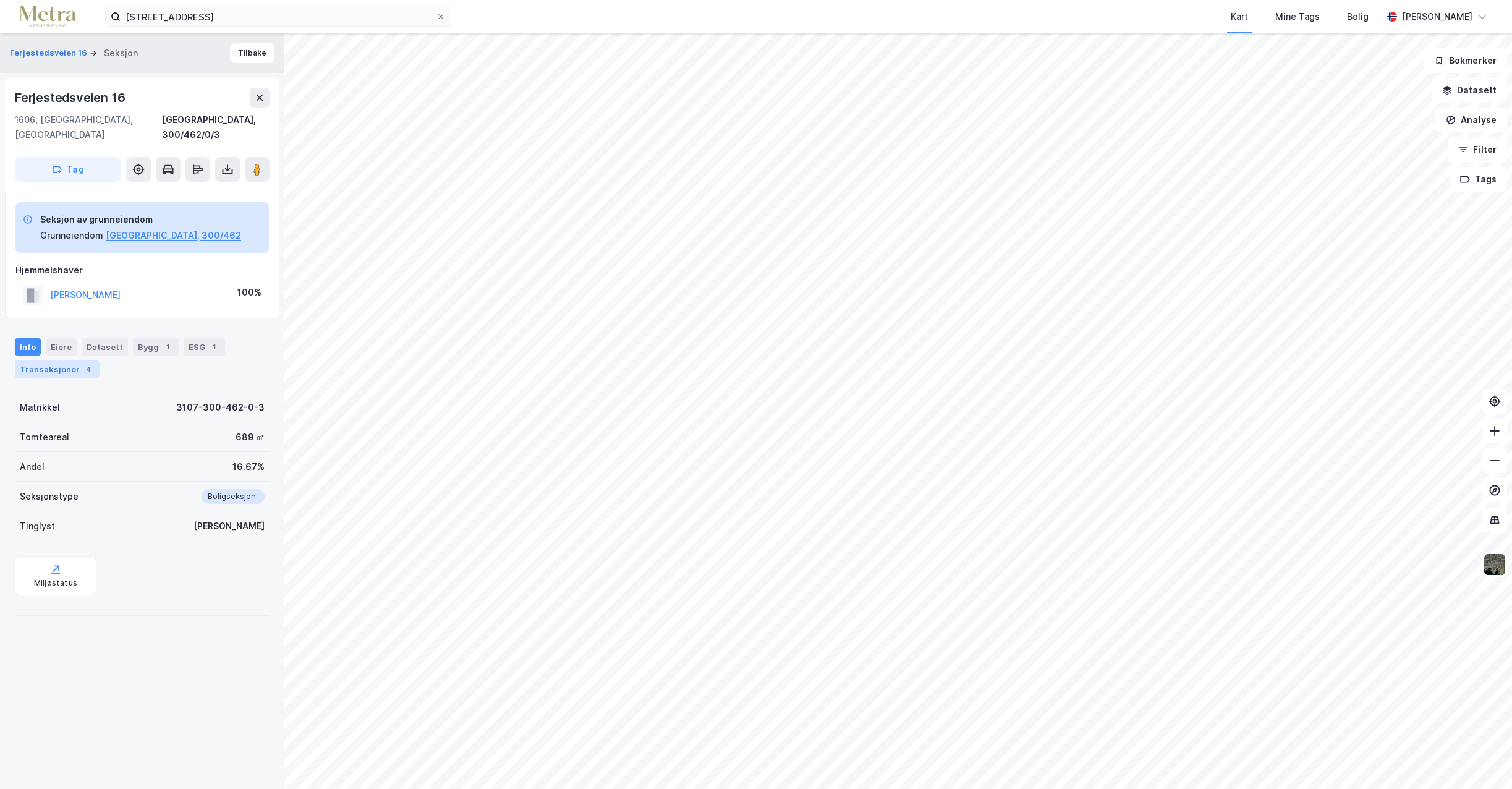
click at [44, 360] on div "Transaksjoner 4" at bounding box center [56, 368] width 85 height 17
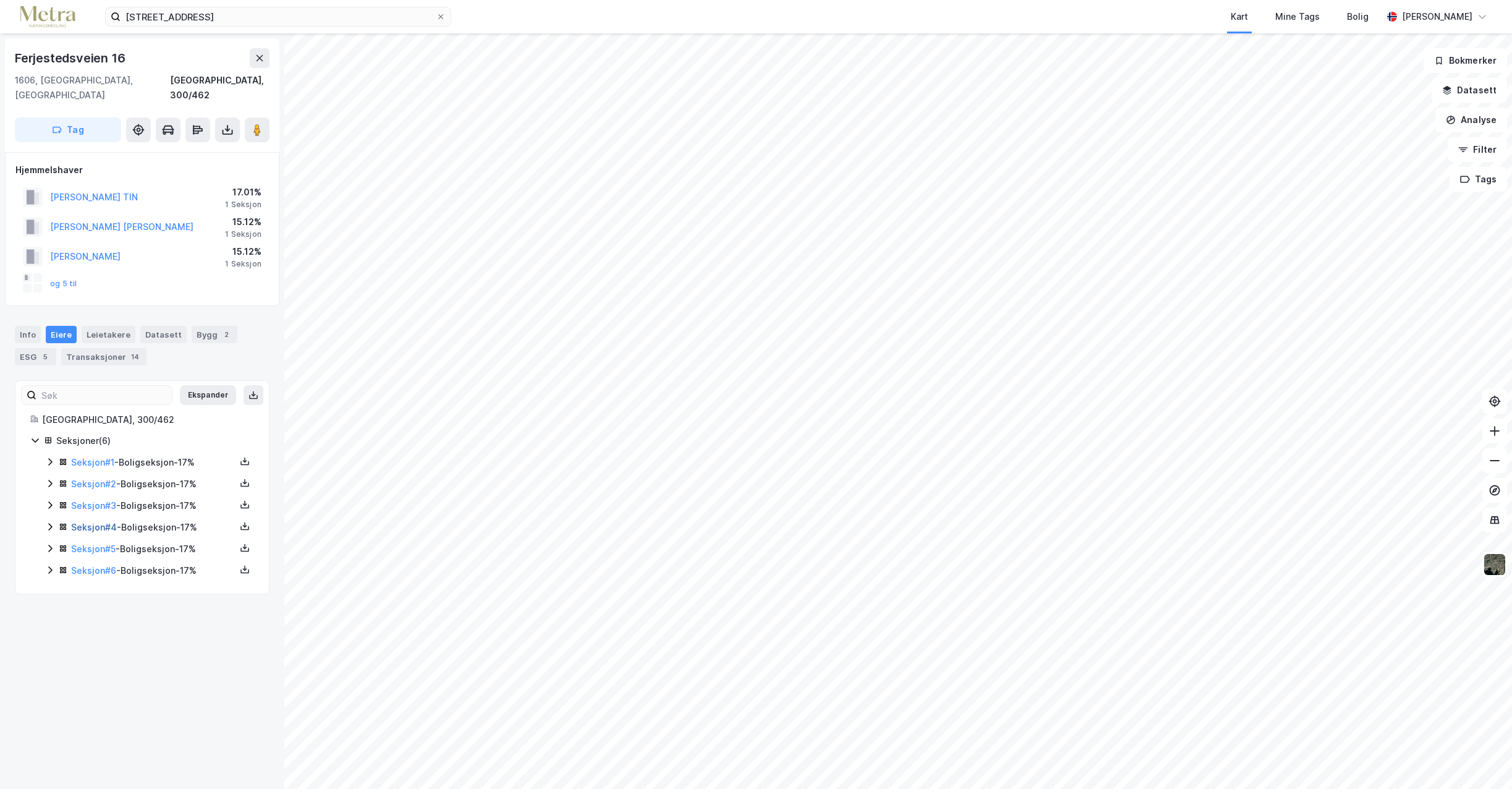
click at [89, 522] on link "Seksjon # 4" at bounding box center [93, 527] width 46 height 10
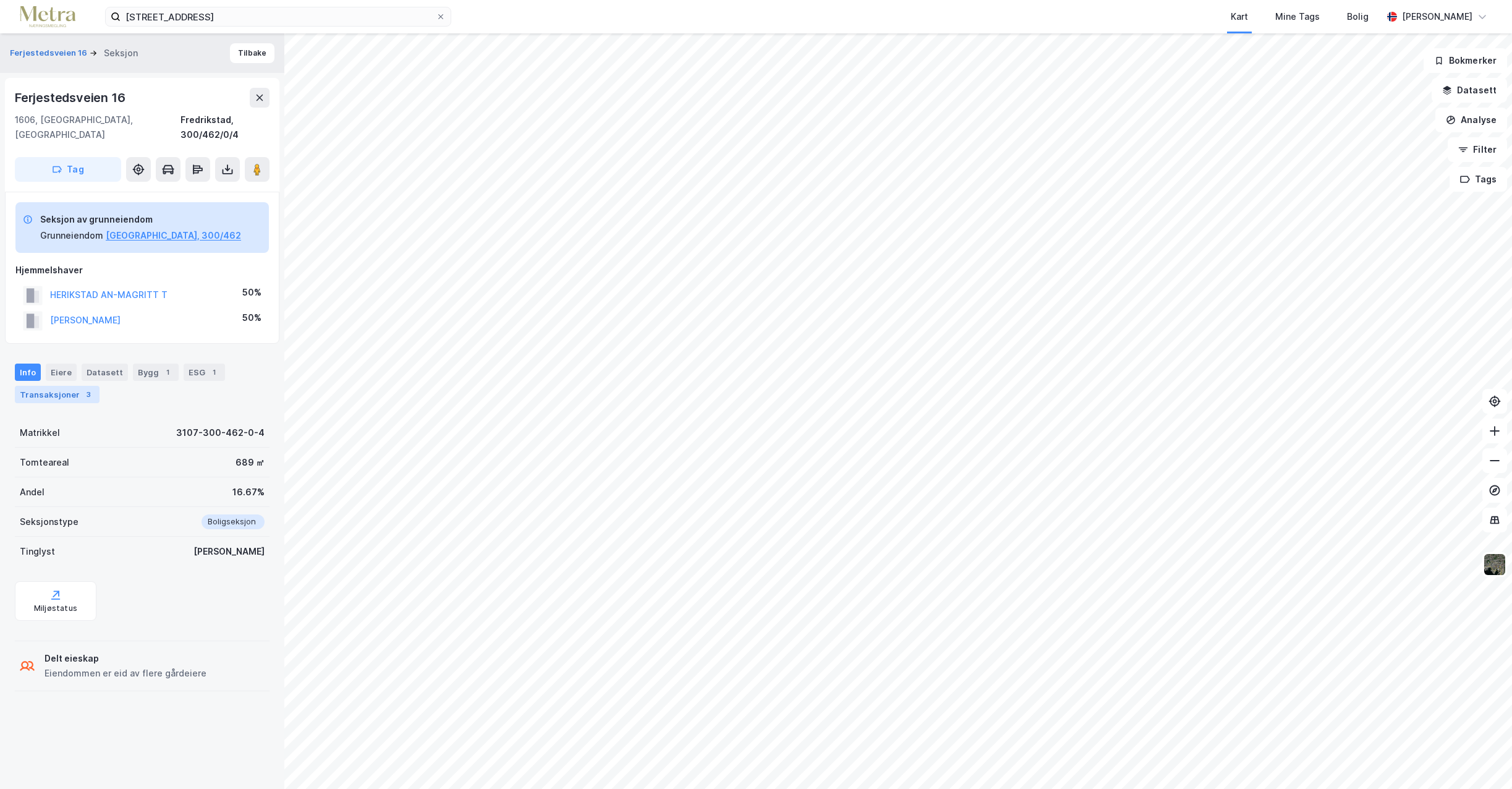
click at [58, 386] on div "Transaksjoner 3" at bounding box center [56, 394] width 85 height 17
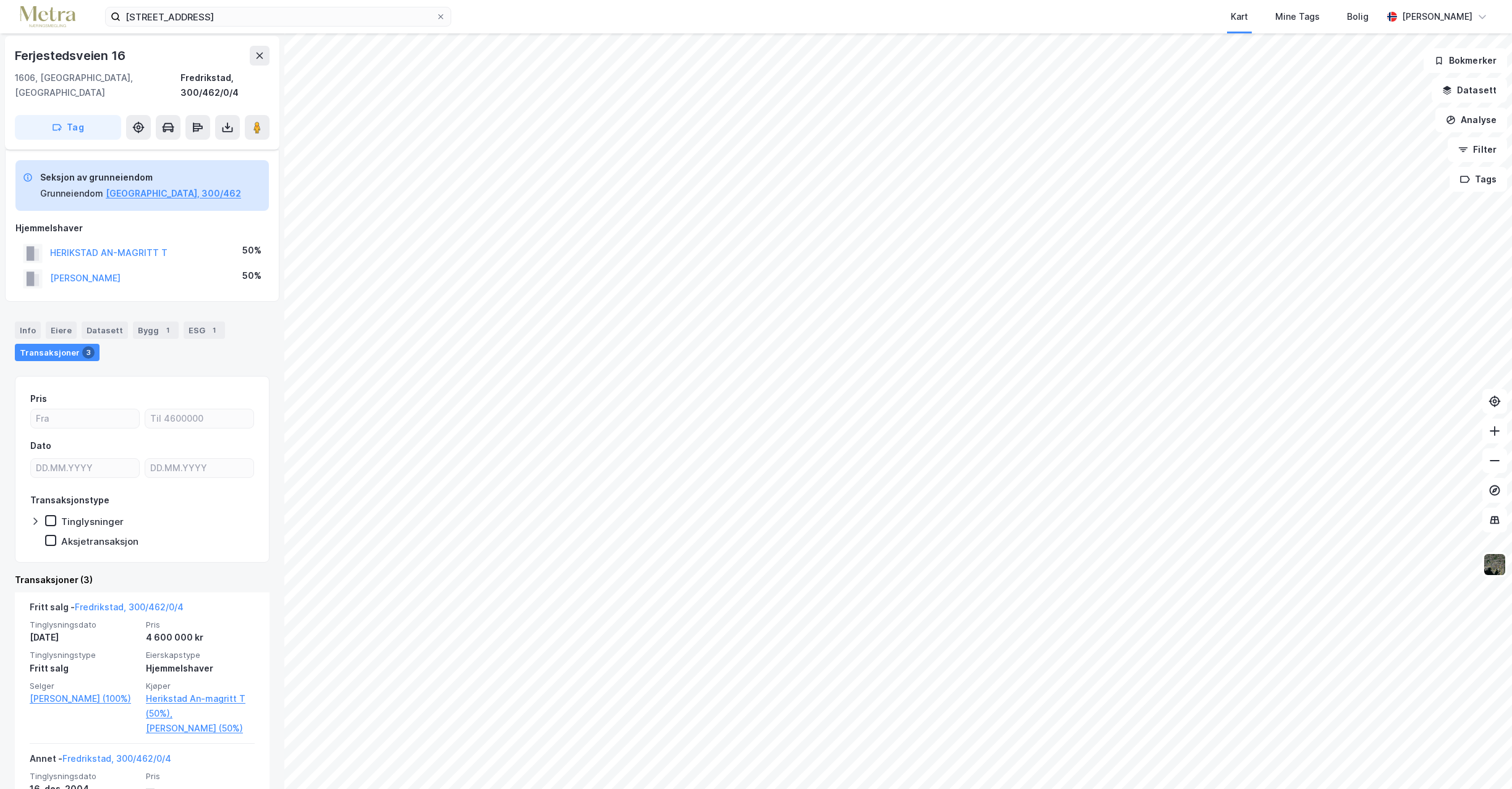
scroll to position [62, 0]
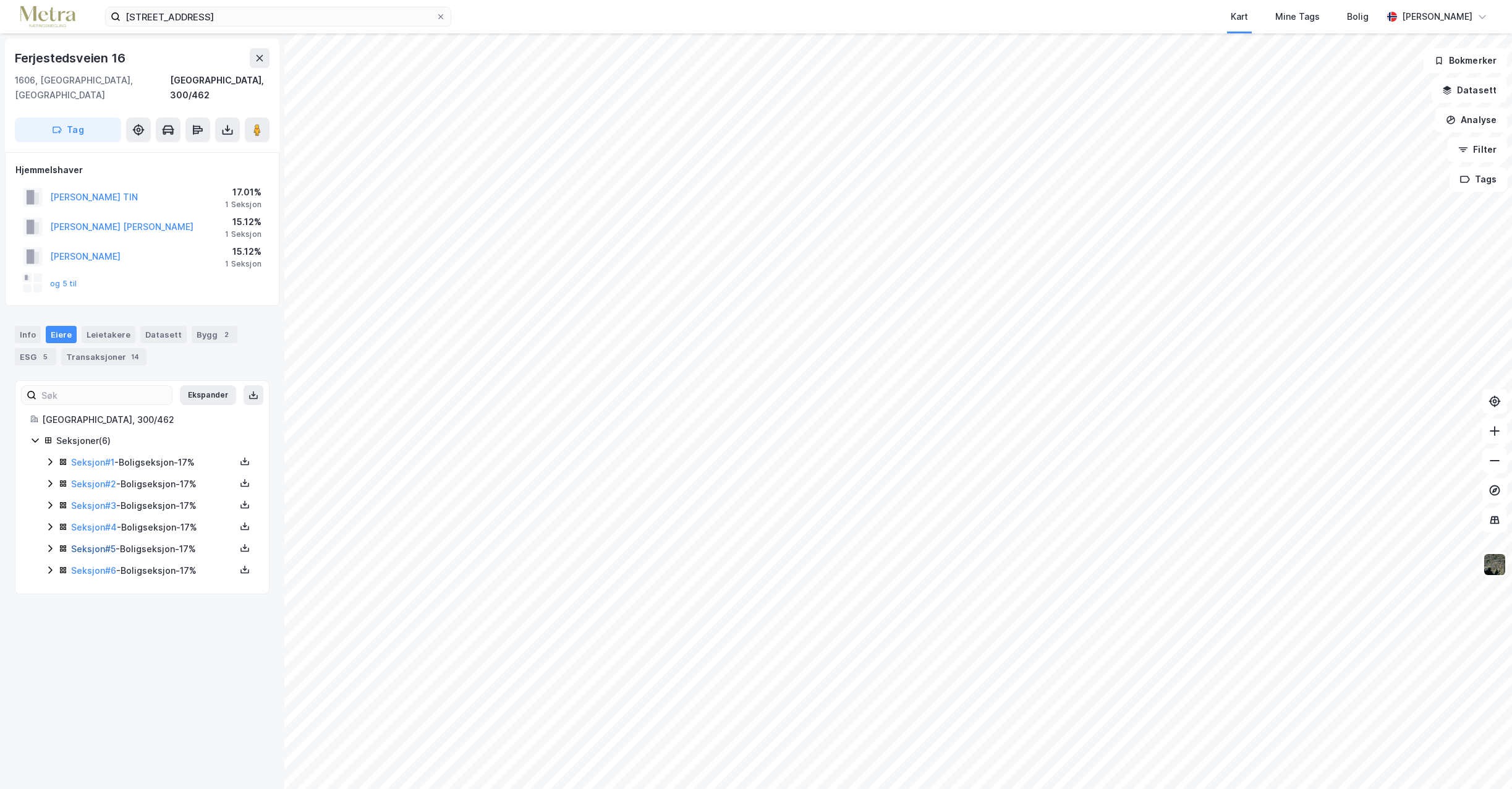
click at [94, 543] on link "Seksjon # 5" at bounding box center [93, 548] width 44 height 10
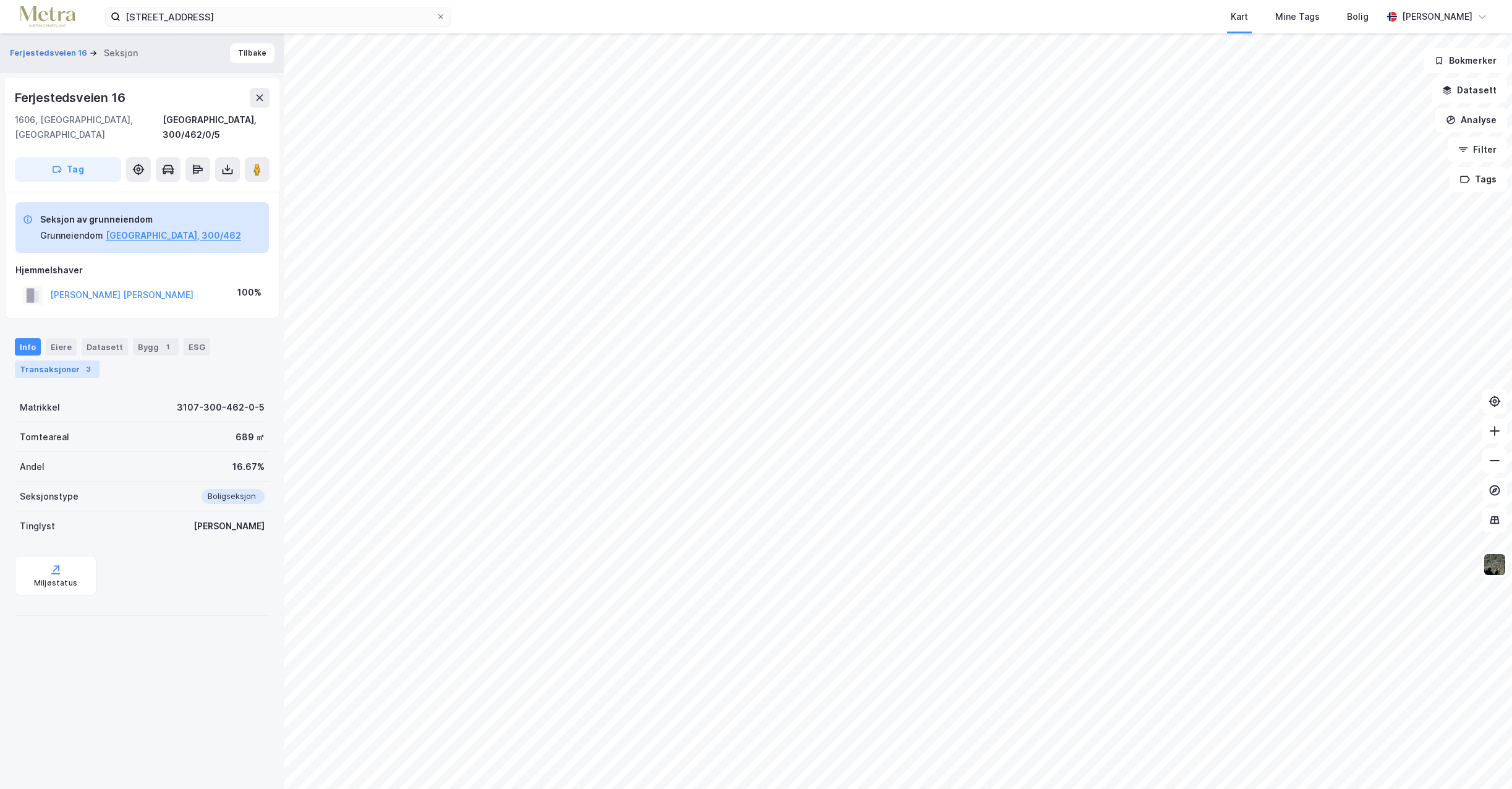
click at [62, 360] on div "Transaksjoner 3" at bounding box center [56, 368] width 85 height 17
